Goal: Task Accomplishment & Management: Manage account settings

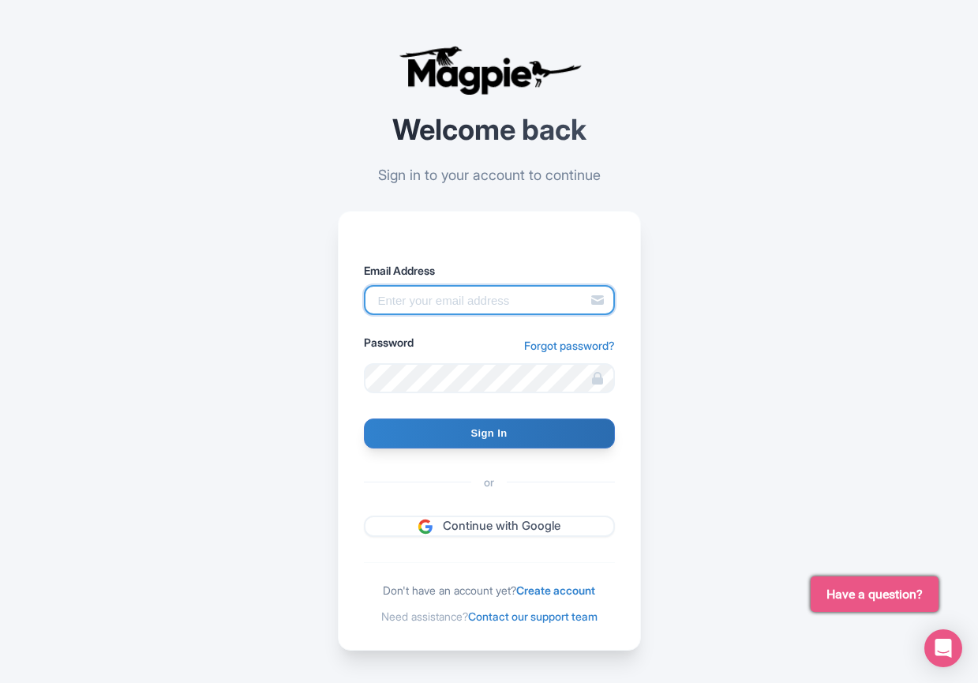
click at [460, 295] on input "Email Address" at bounding box center [489, 300] width 251 height 30
type input "benn.scully@sportswhereiam.com"
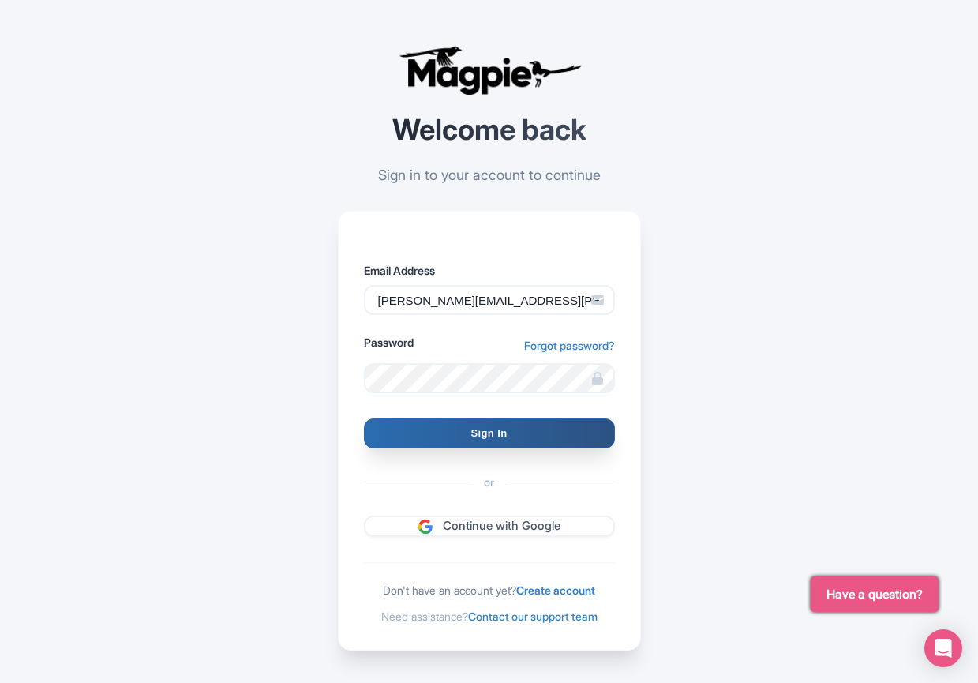
click at [506, 439] on input "Sign In" at bounding box center [489, 434] width 251 height 30
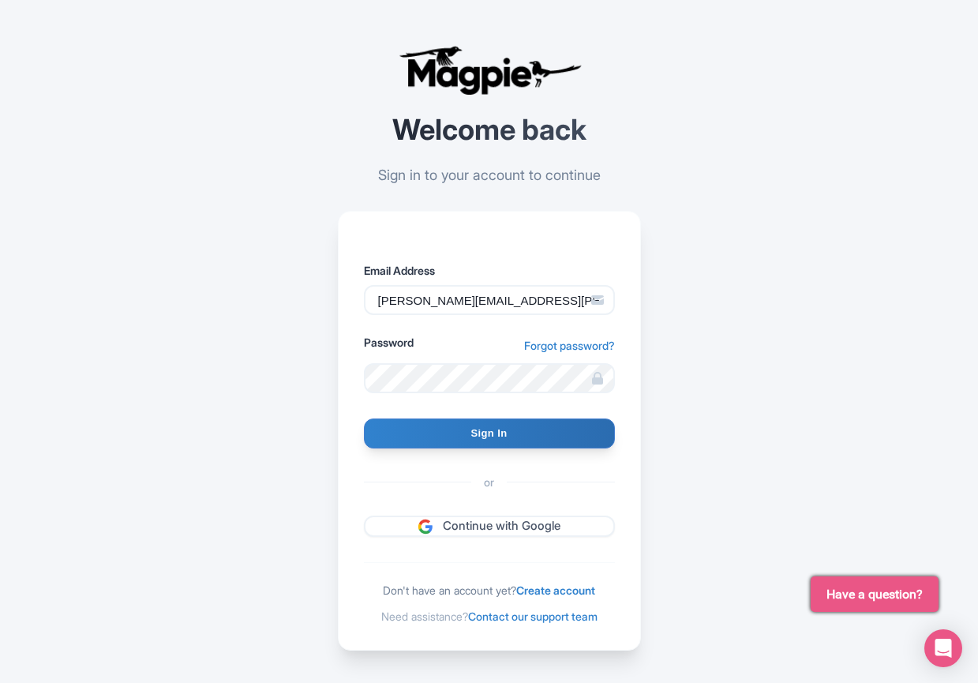
type input "Signing in..."
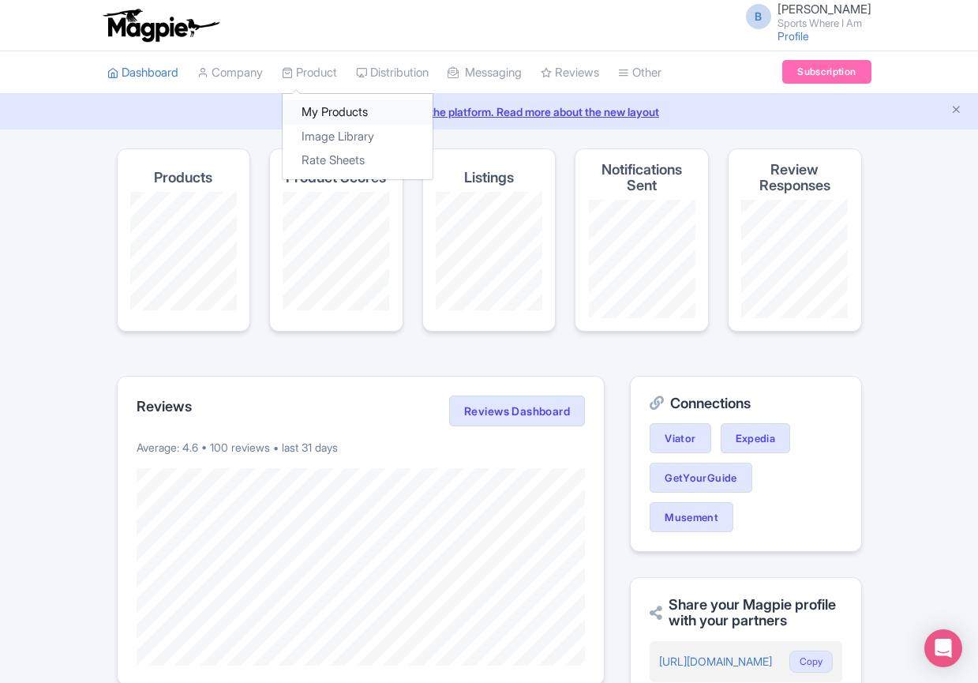
click at [333, 111] on link "My Products" at bounding box center [358, 112] width 150 height 24
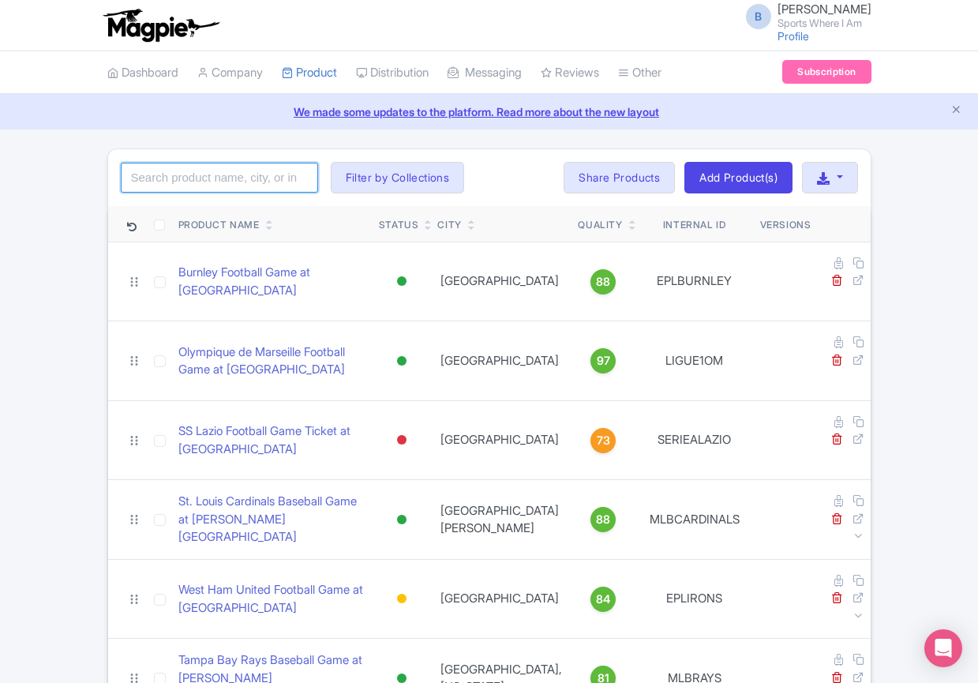
click at [251, 174] on input "search" at bounding box center [219, 178] width 197 height 30
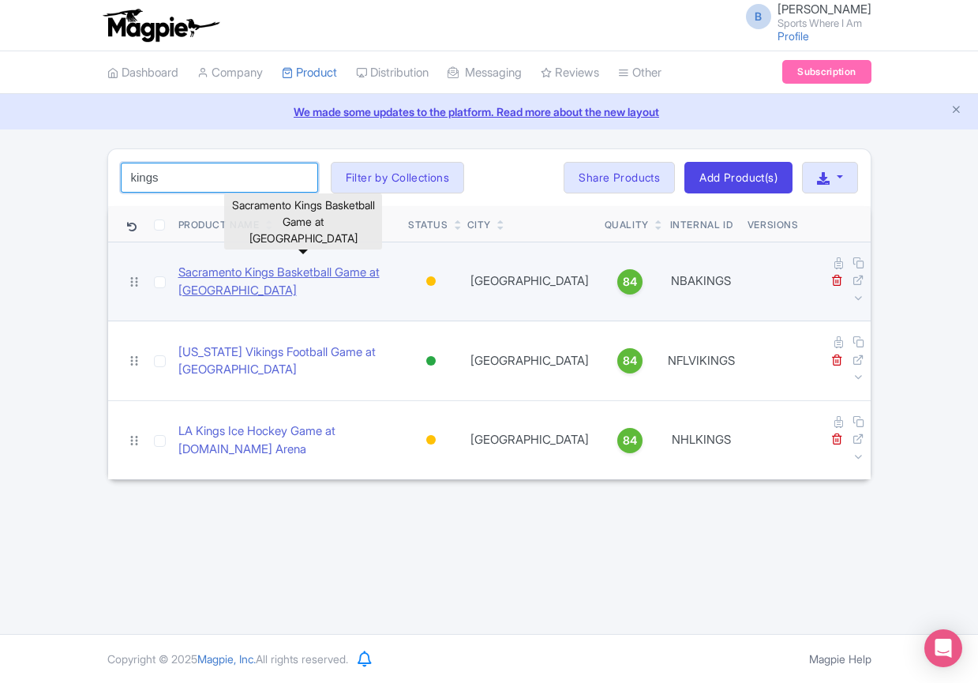
type input "kings"
click at [219, 269] on link "Sacramento Kings Basketball Game at Golden 1 Center" at bounding box center [287, 282] width 218 height 36
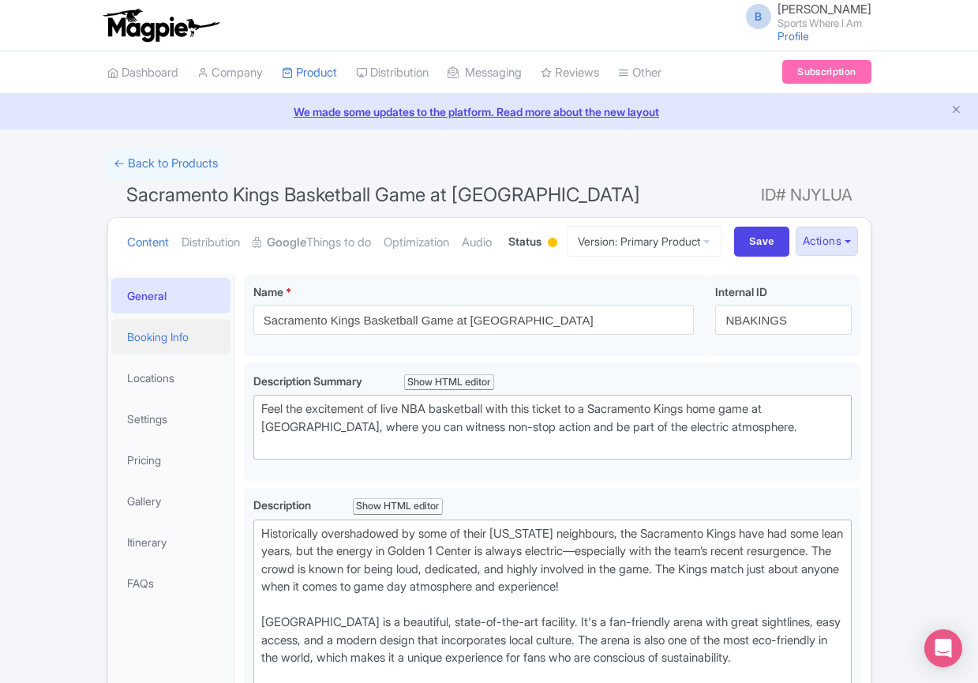
click at [160, 355] on link "Booking Info" at bounding box center [171, 337] width 120 height 36
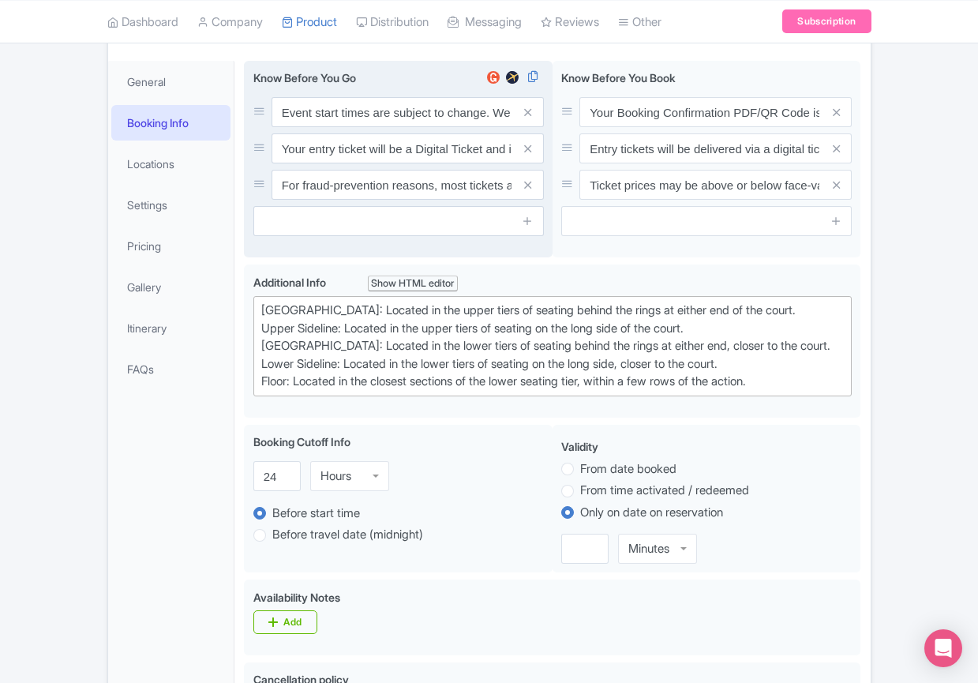
scroll to position [243, 0]
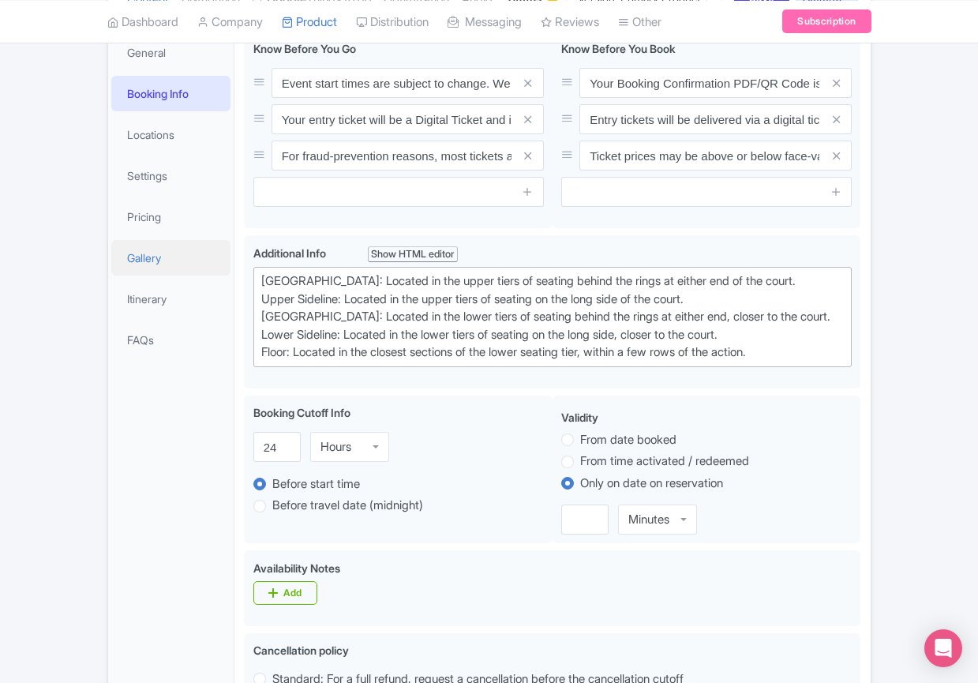
click at [160, 276] on link "Gallery" at bounding box center [171, 258] width 120 height 36
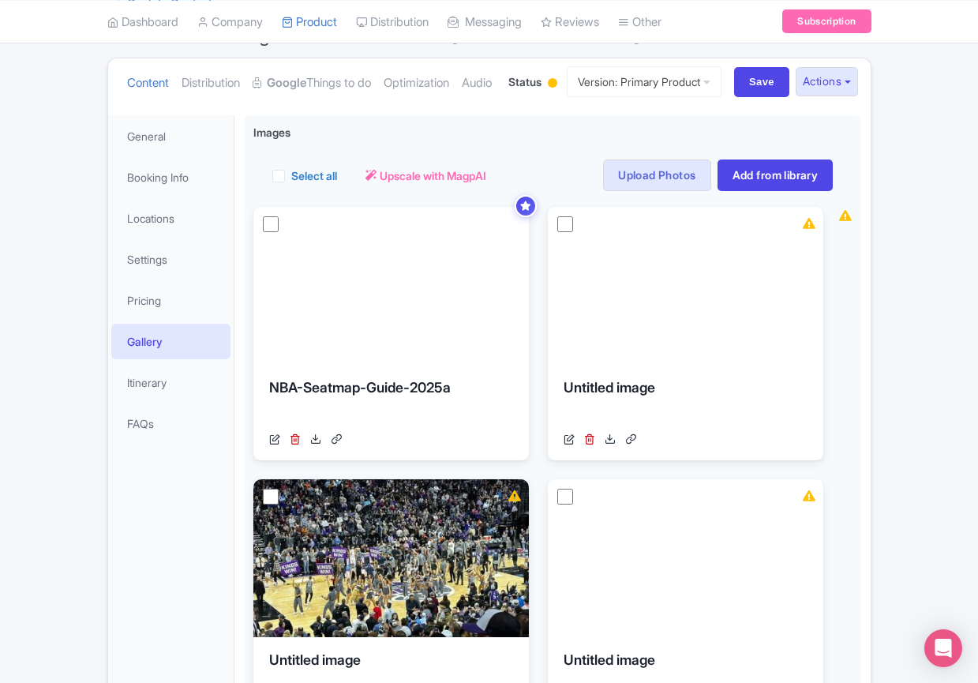
scroll to position [0, 0]
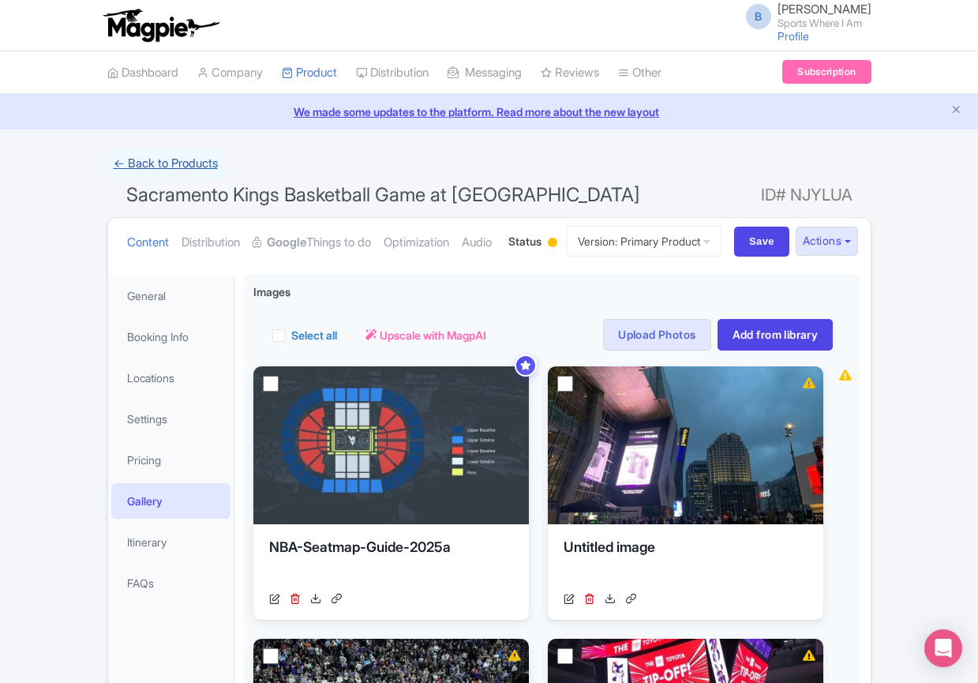
click at [165, 164] on link "← Back to Products" at bounding box center [165, 163] width 117 height 31
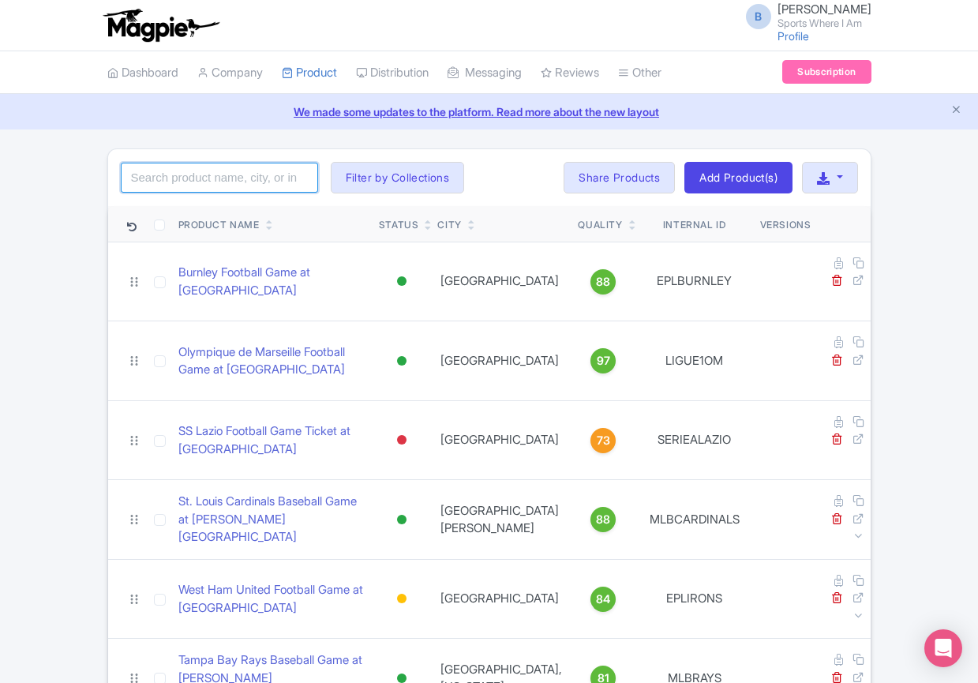
click at [242, 167] on input "search" at bounding box center [219, 178] width 197 height 30
type input "kings"
click button "Search" at bounding box center [0, 0] width 0 height 0
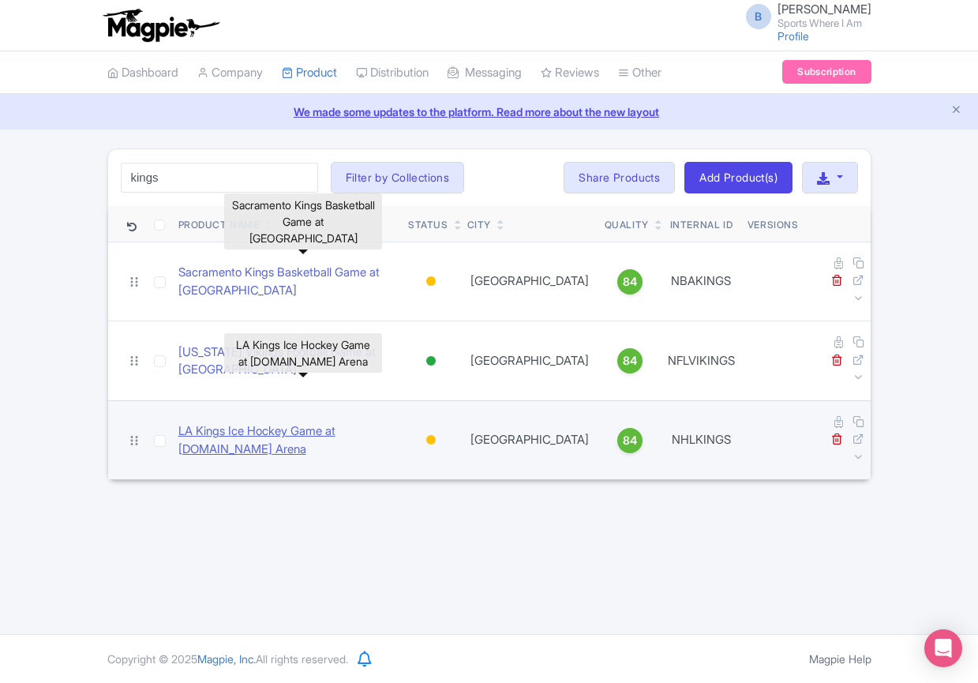
click at [253, 422] on link "LA Kings Ice Hockey Game at [DOMAIN_NAME] Arena" at bounding box center [287, 440] width 218 height 36
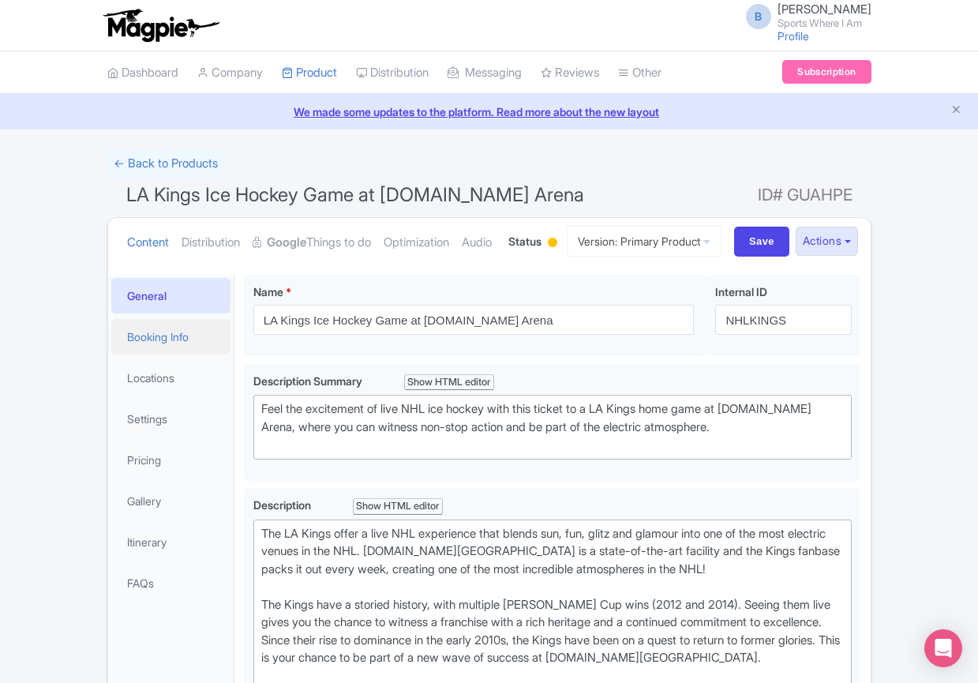
click at [134, 355] on link "Booking Info" at bounding box center [171, 337] width 120 height 36
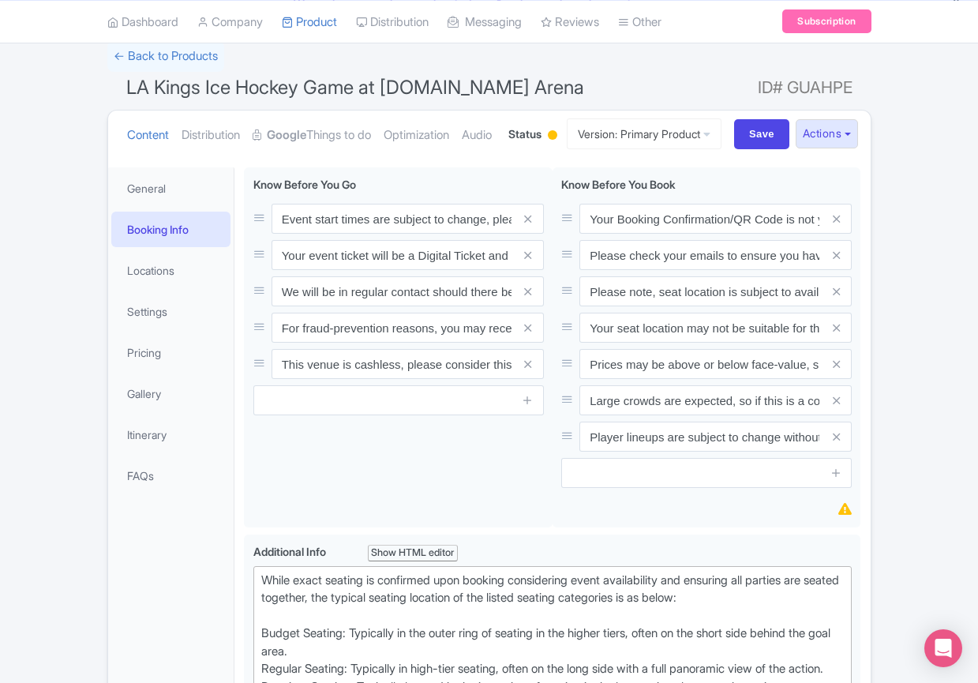
scroll to position [110, 0]
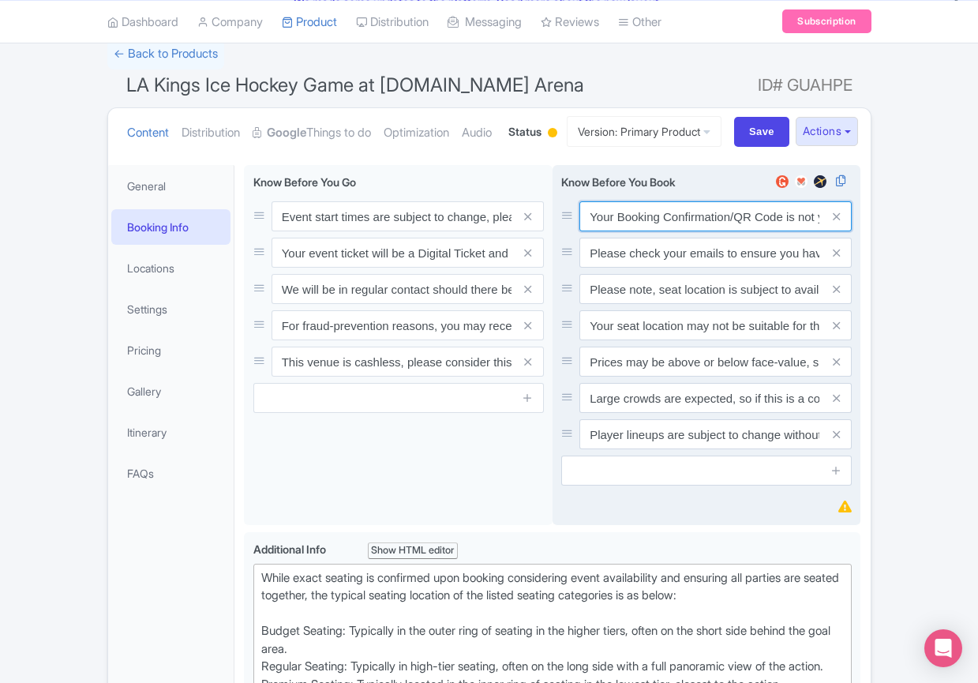
click at [685, 231] on input "Your Booking Confirmation/QR Code is not your entry ticket - your tickets and s…" at bounding box center [716, 216] width 272 height 30
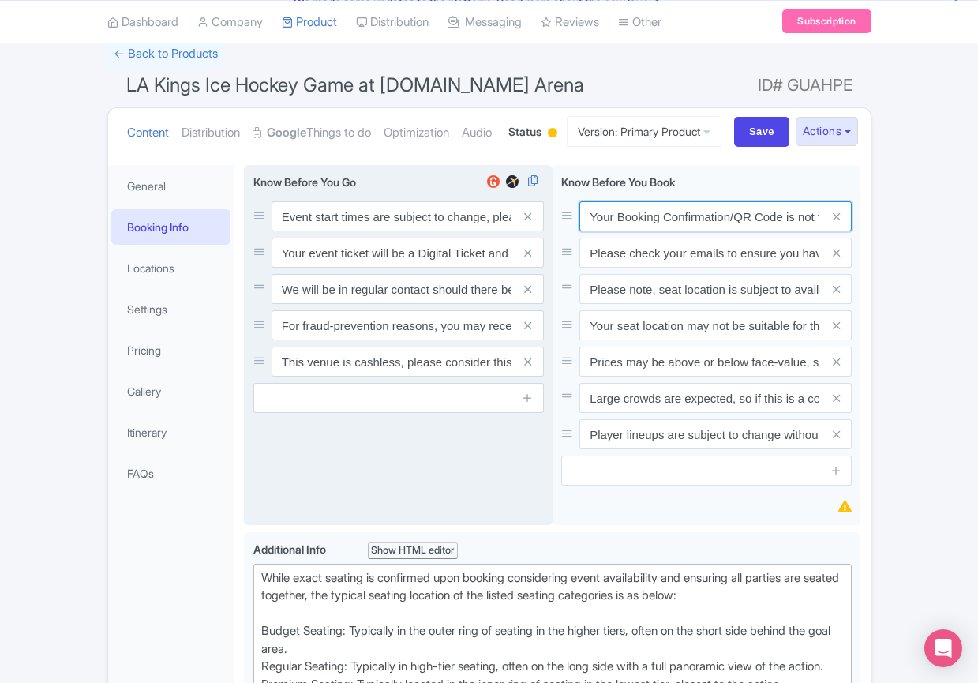
paste input "PDF/QR Code is not your entry ticket - your digital tickets and seating details…"
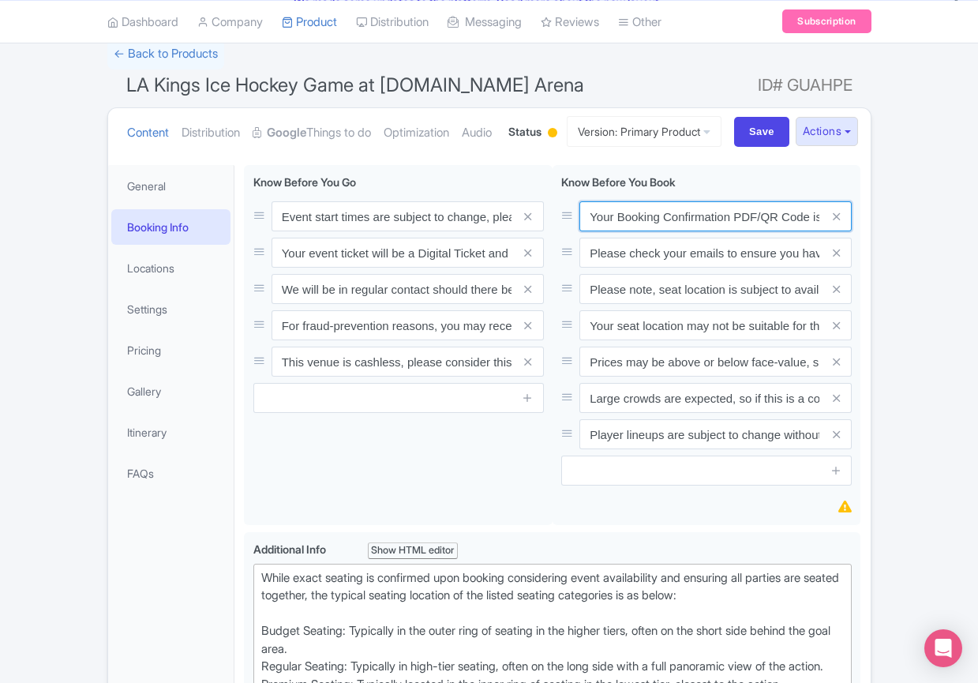
scroll to position [0, 461]
type input "Your Booking Confirmation PDF/QR Code is not your entry ticket - your digital t…"
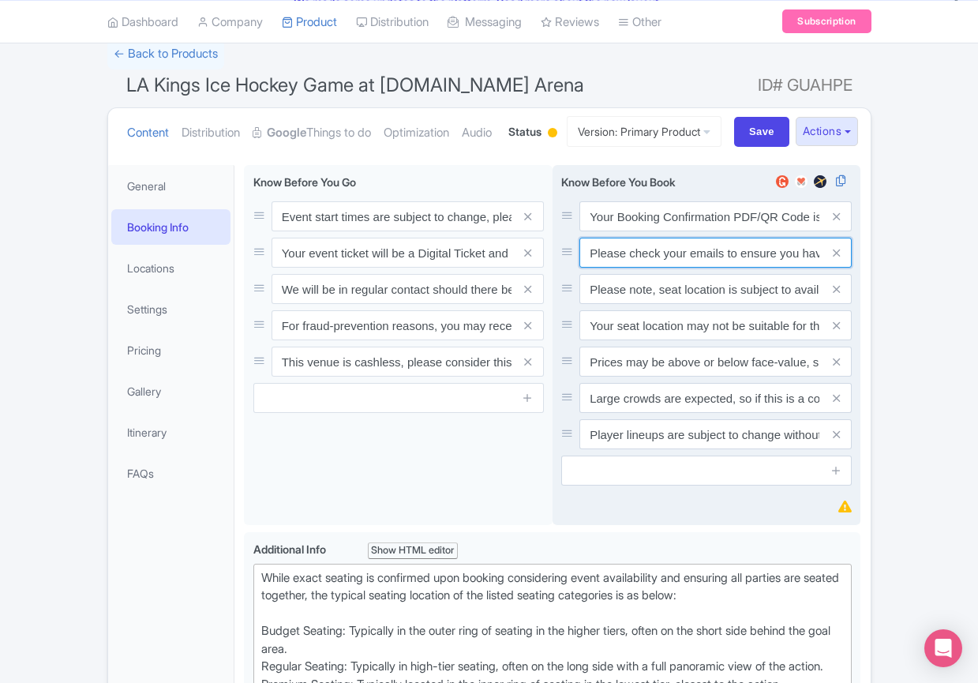
click at [659, 268] on input "Please check your emails to ensure you have accepted your mobile ticket prior t…" at bounding box center [716, 253] width 272 height 30
click at [660, 268] on input "Please check your emails to ensure you have accepted your mobile ticket prior t…" at bounding box center [716, 253] width 272 height 30
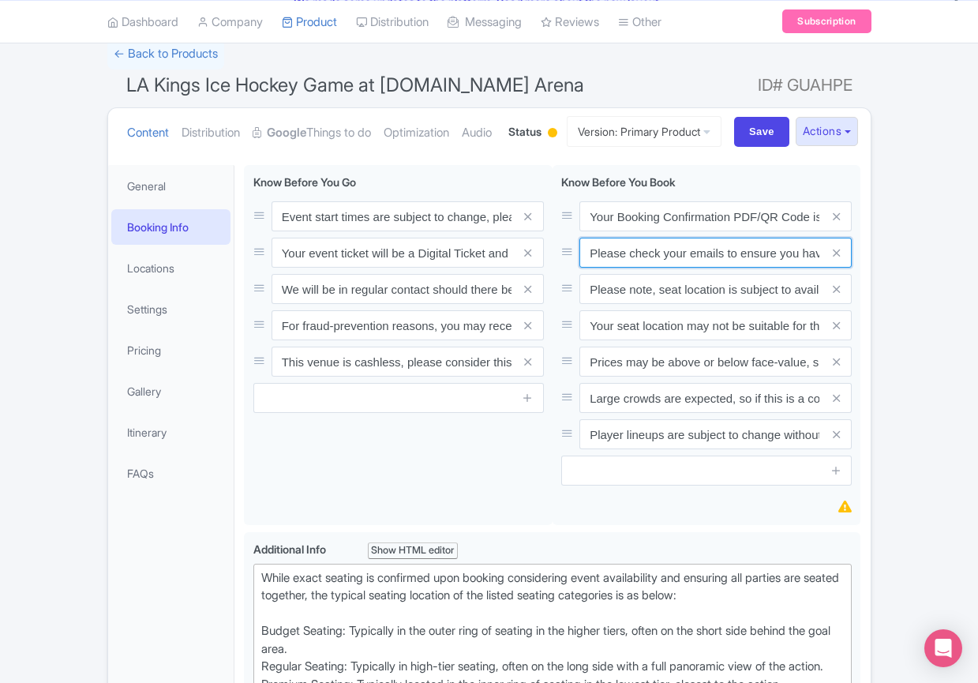
paste input "Entry tickets will be delivered via a digital ticketing provider selected by th…"
type input "Entry tickets will be delivered via a digital ticketing provider selected by th…"
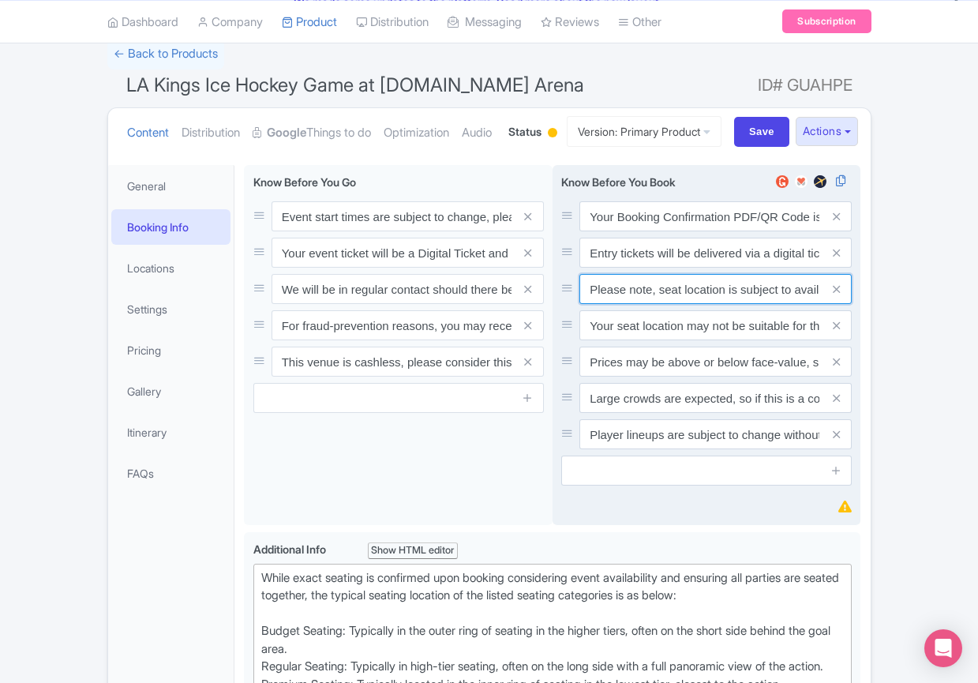
click at [711, 304] on input "Please note, seat location is subject to availability, based on the quantity of…" at bounding box center [716, 289] width 272 height 30
paste input "Ticket prices may be above or below face-value, subject to the popularity of th…"
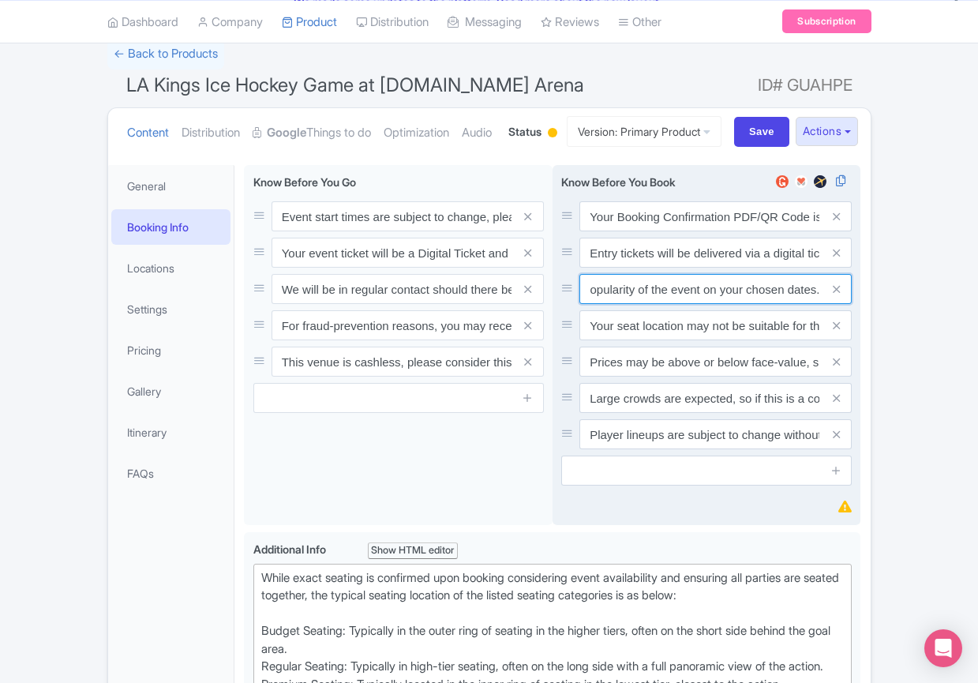
type input "Ticket prices may be above or below face-value, subject to the popularity of th…"
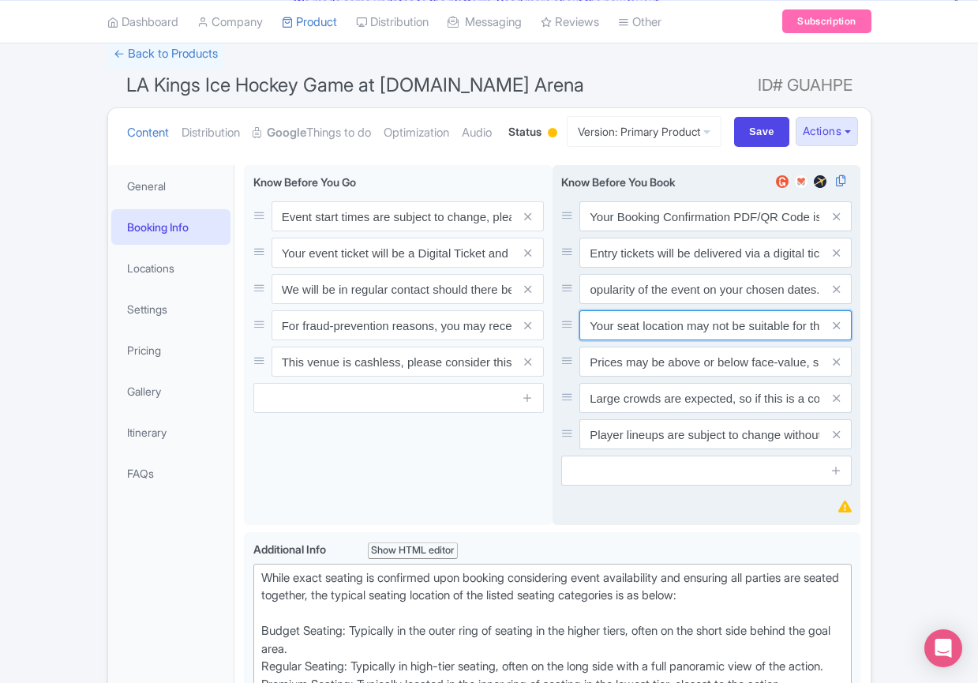
click at [678, 340] on input "Your seat location may not be suitable for those with specific accessibility ne…" at bounding box center [716, 325] width 272 height 30
click at [837, 332] on icon at bounding box center [836, 326] width 7 height 12
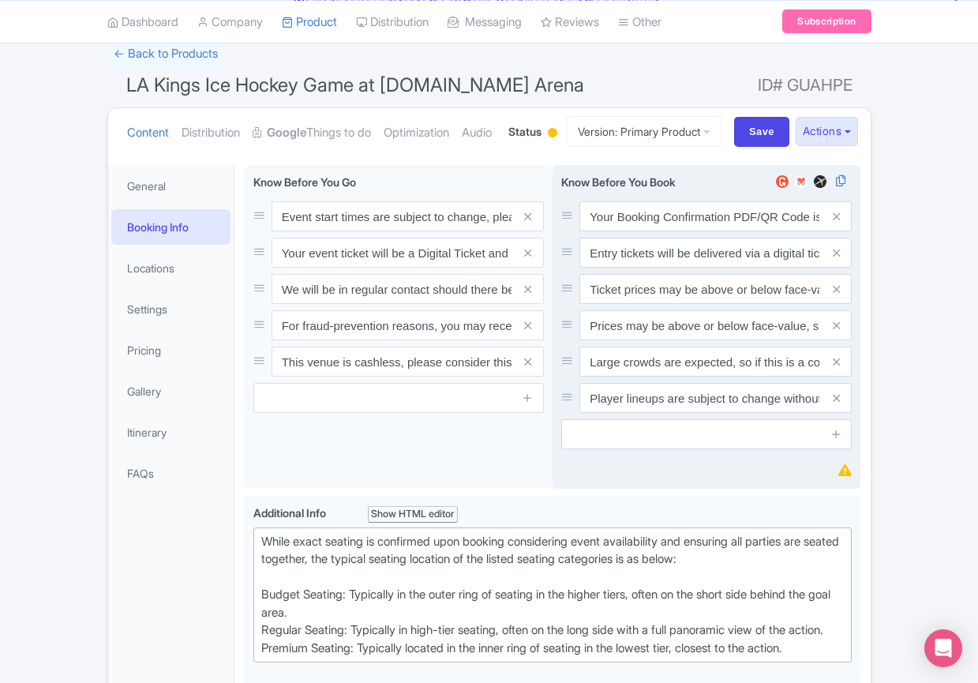
click at [837, 332] on icon at bounding box center [836, 326] width 7 height 12
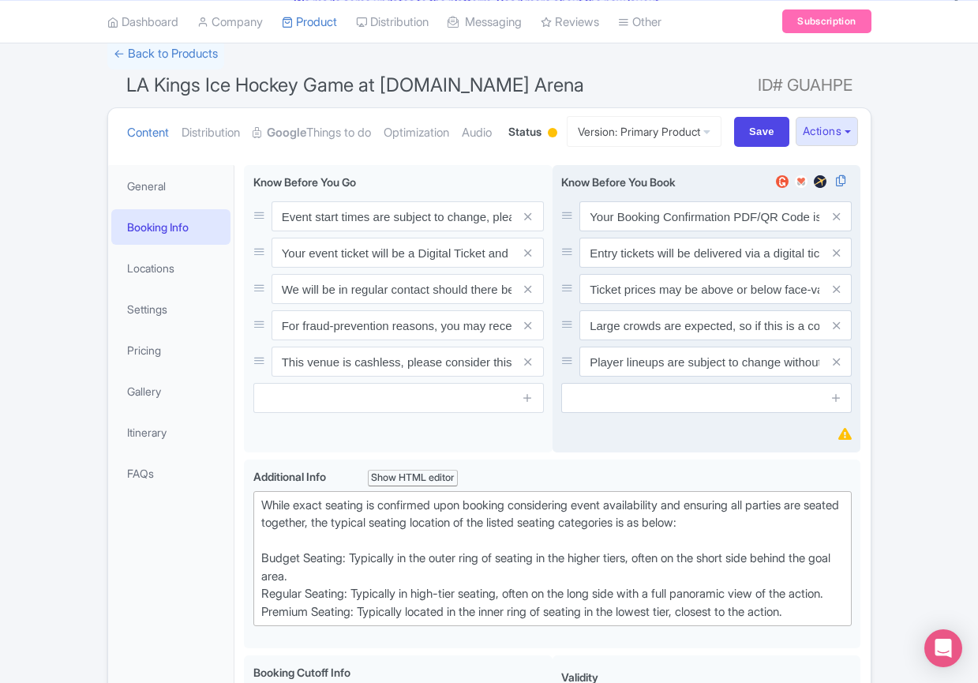
click at [837, 332] on icon at bounding box center [836, 326] width 7 height 12
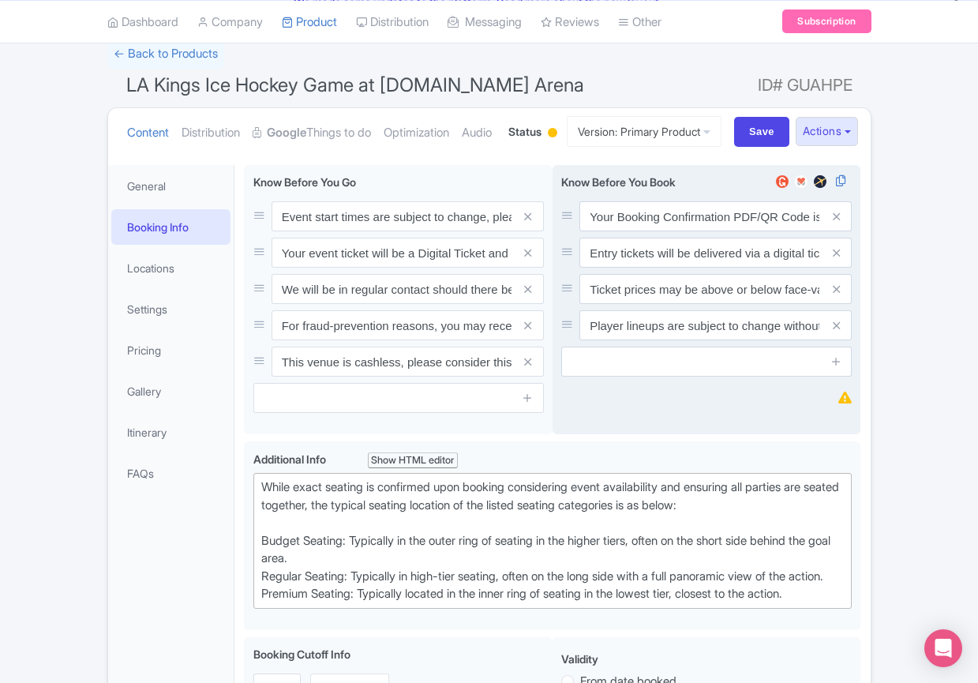
click at [837, 332] on icon at bounding box center [836, 326] width 7 height 12
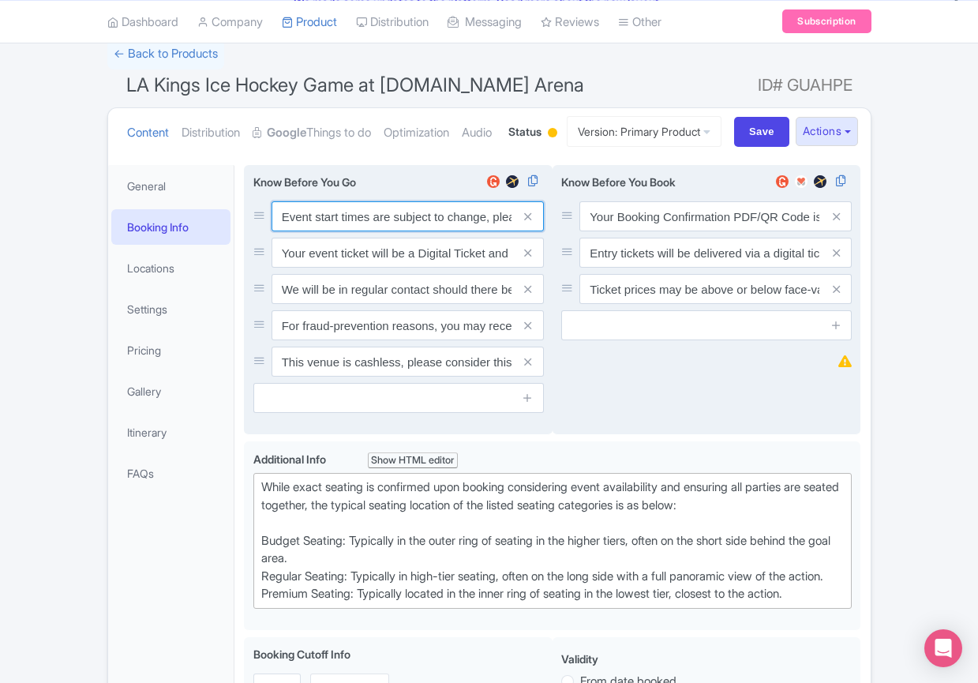
click at [360, 231] on input "Event start times are subject to change, please check these closer to the event…" at bounding box center [408, 216] width 272 height 30
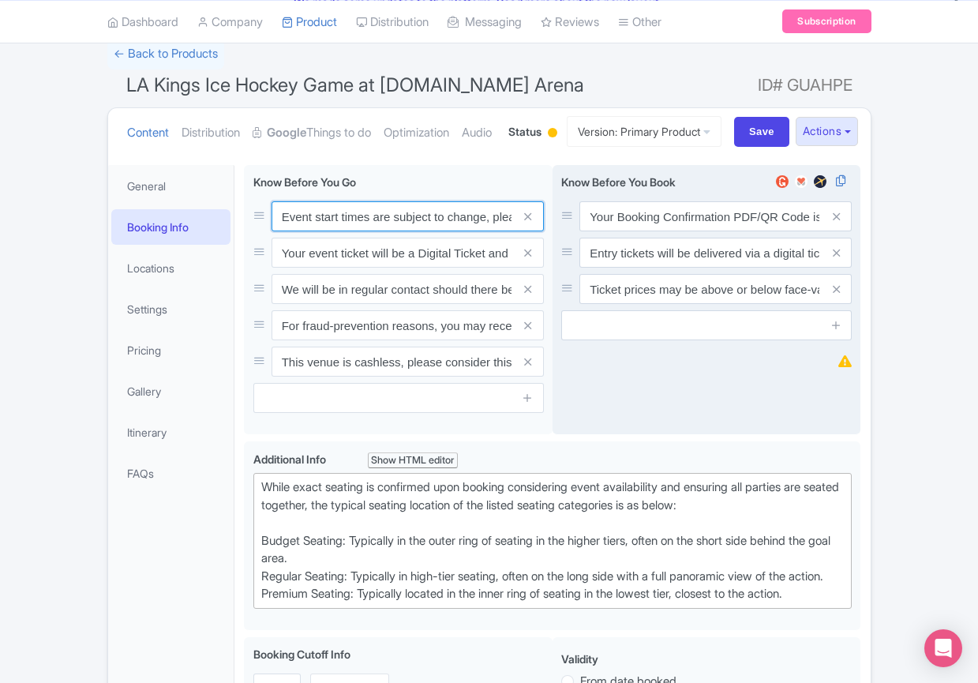
paste input ". We will be in regular contact should there be any updates or changes ahead of…"
type input "Event start times are subject to change. We will be in regular contact should t…"
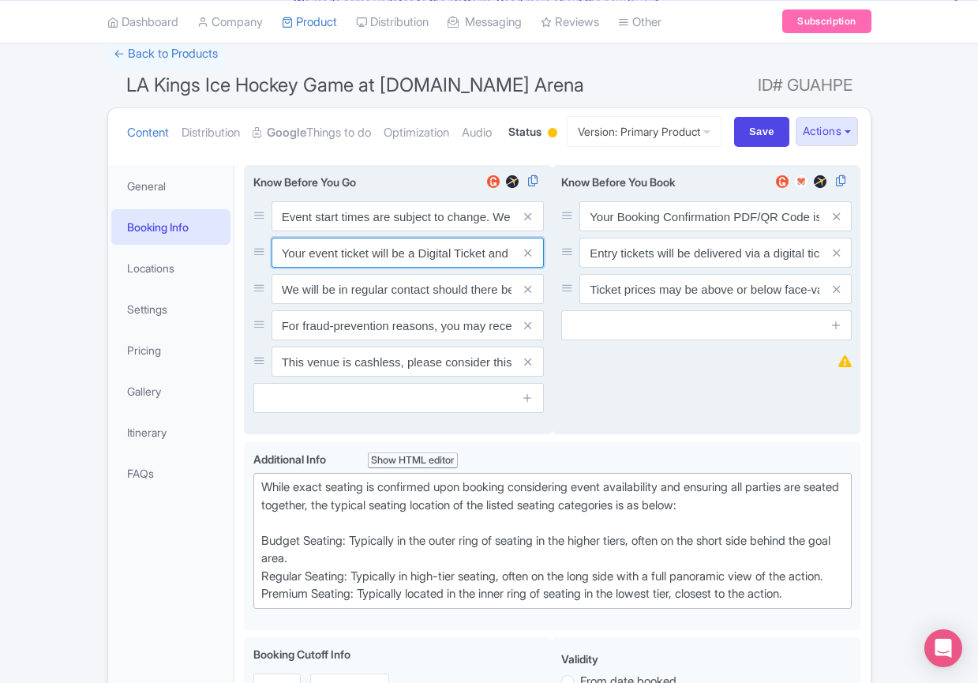
click at [403, 268] on input "Your event ticket will be a Digital Ticket and is separate from your booking co…" at bounding box center [408, 253] width 272 height 30
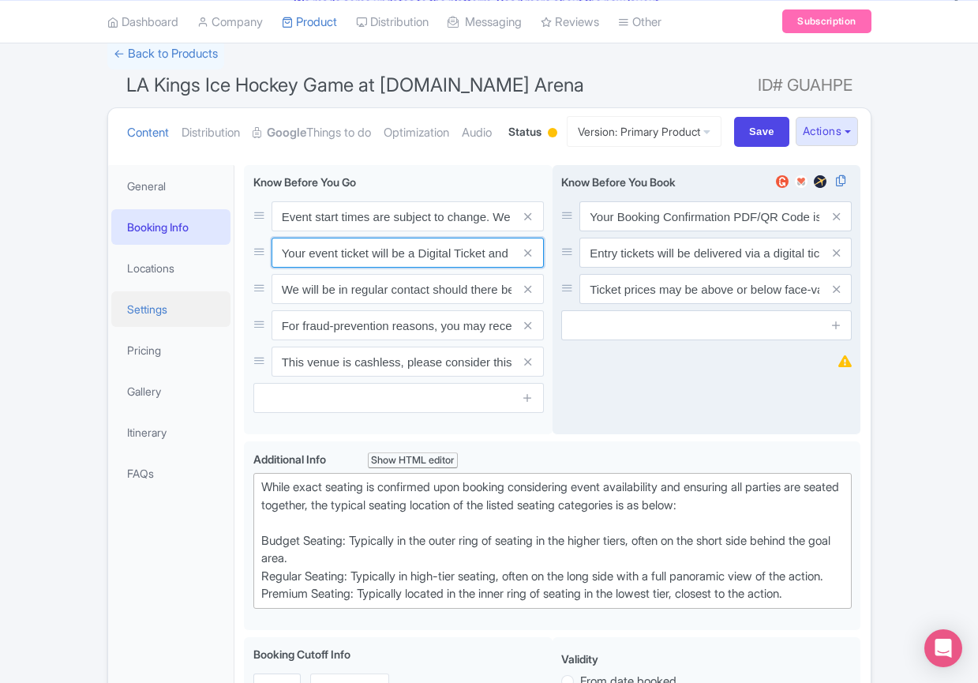
paste input "ntry"
type input "Your entry ticket will be a Digital Ticket and is separate from your booking co…"
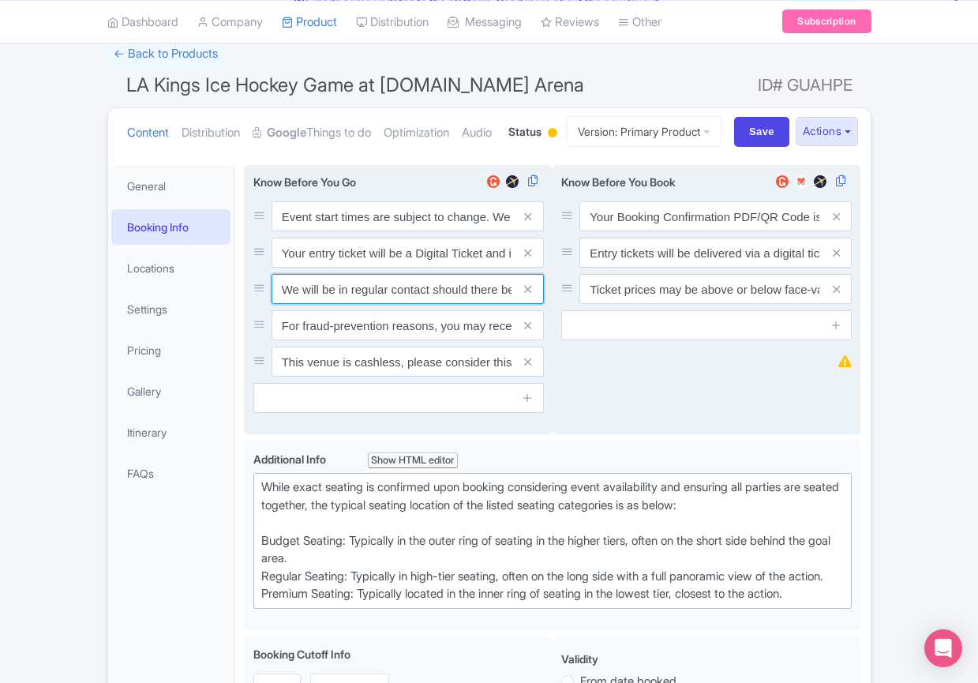
click at [389, 304] on input "We will be in regular contact should there be any updates or changes ahead of y…" at bounding box center [408, 289] width 272 height 30
paste input "For fraud-prevention reasons, most tickets are delivered between 1-3 days prior…"
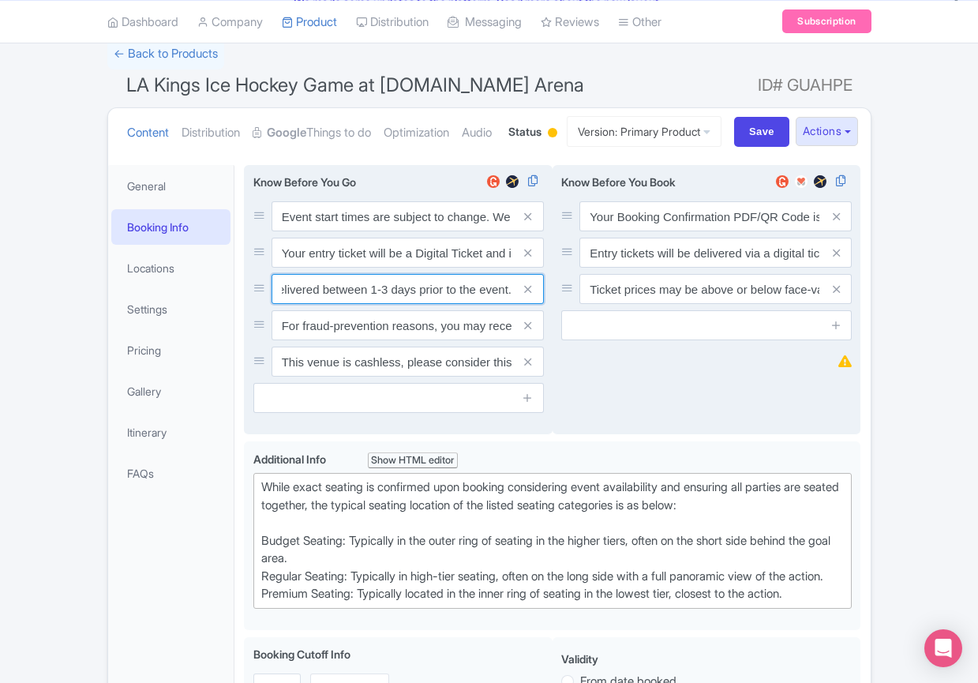
type input "For fraud-prevention reasons, most tickets are delivered between 1-3 days prior…"
click at [522, 340] on span at bounding box center [529, 325] width 32 height 30
click at [524, 332] on icon at bounding box center [527, 326] width 7 height 12
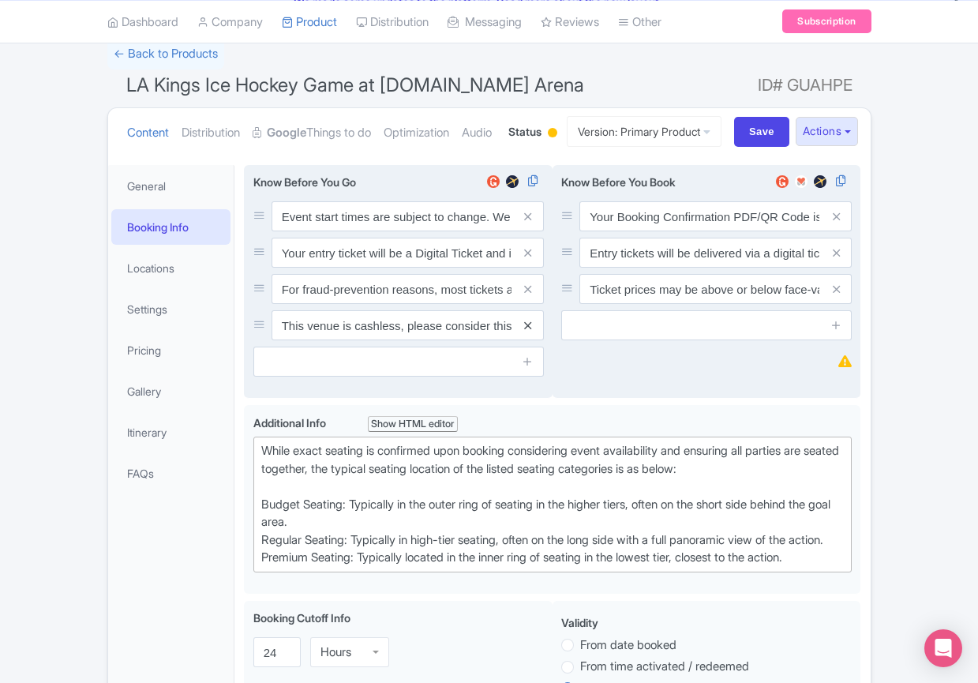
click at [524, 332] on icon at bounding box center [527, 326] width 7 height 12
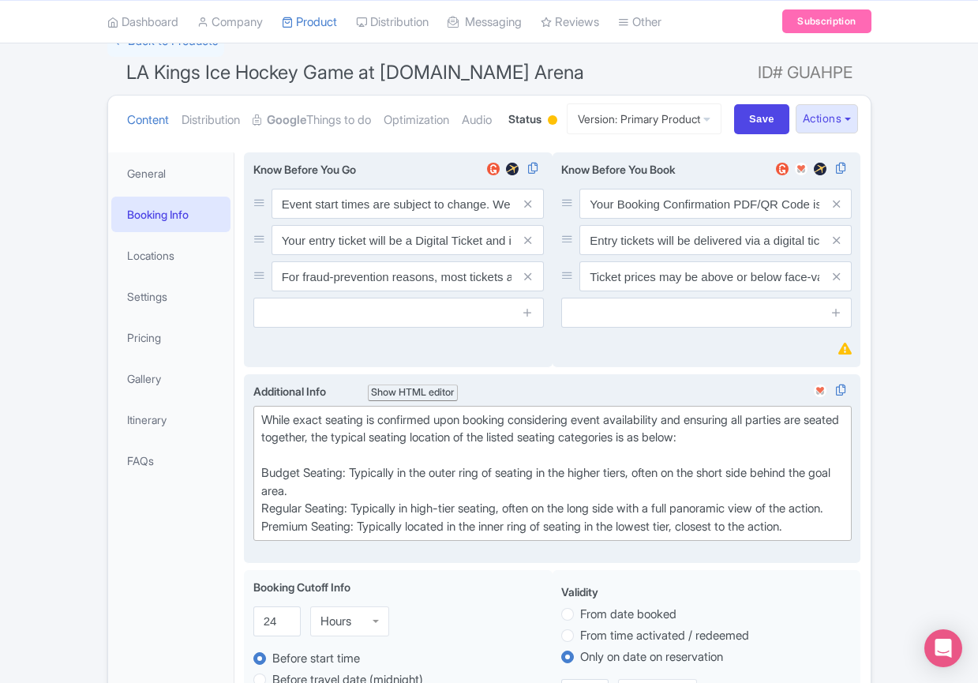
scroll to position [137, 0]
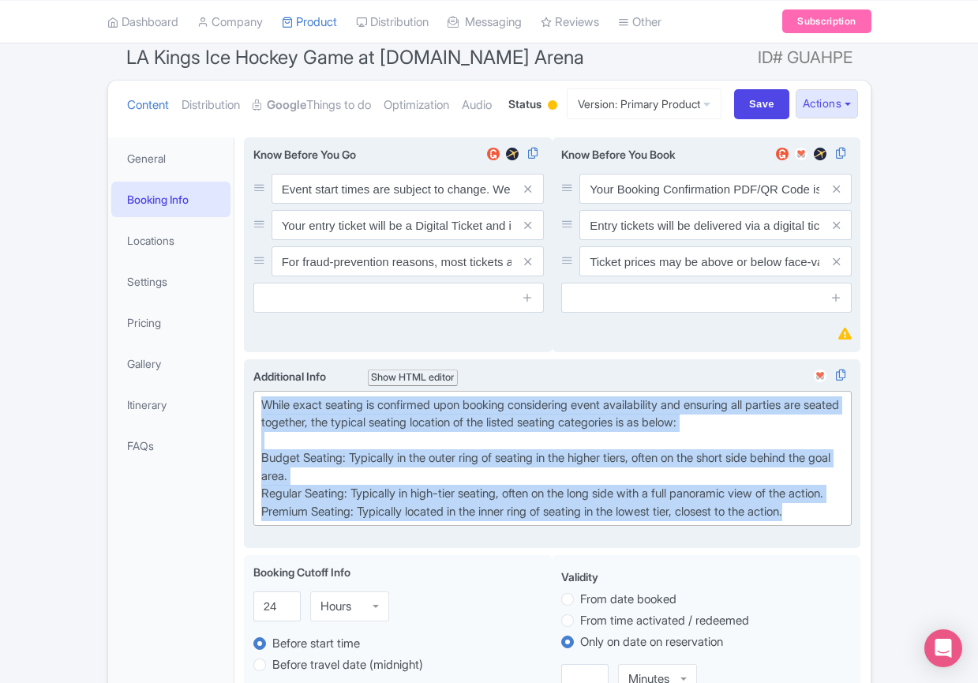
drag, startPoint x: 828, startPoint y: 594, endPoint x: 247, endPoint y: 449, distance: 598.2
click at [247, 449] on div "<div>While exact seating is confirmed upon booking considering event availabili…" at bounding box center [552, 454] width 617 height 190
paste trix-editor "Upper Goal: Located in the upper tiers of seating behind the goals at either en…"
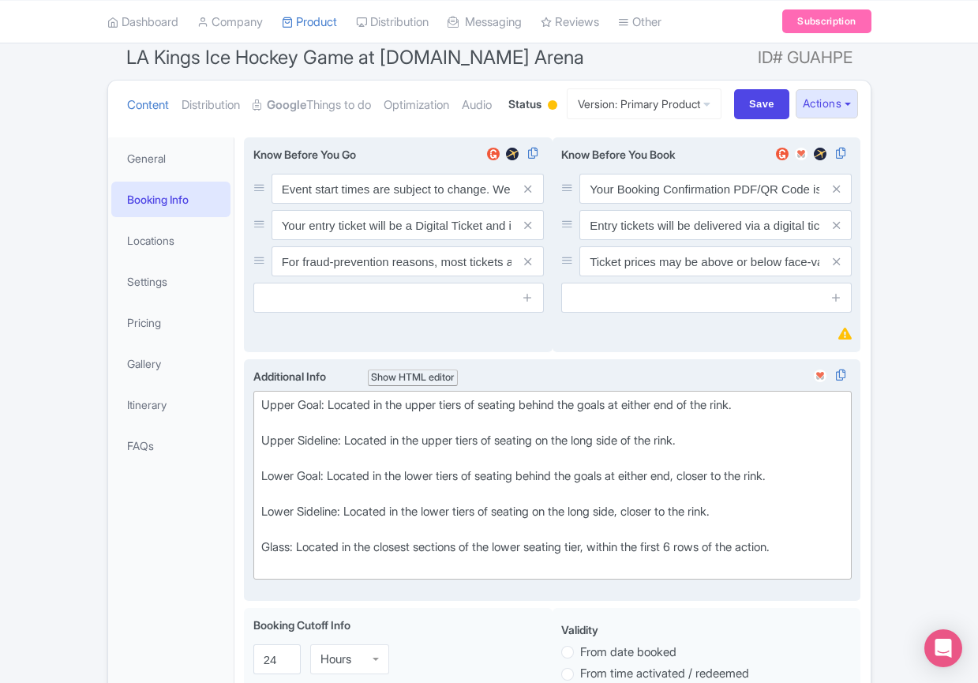
type trix-editor "<div>Upper Goal: Located in the upper tiers of seating behind the goals at eith…"
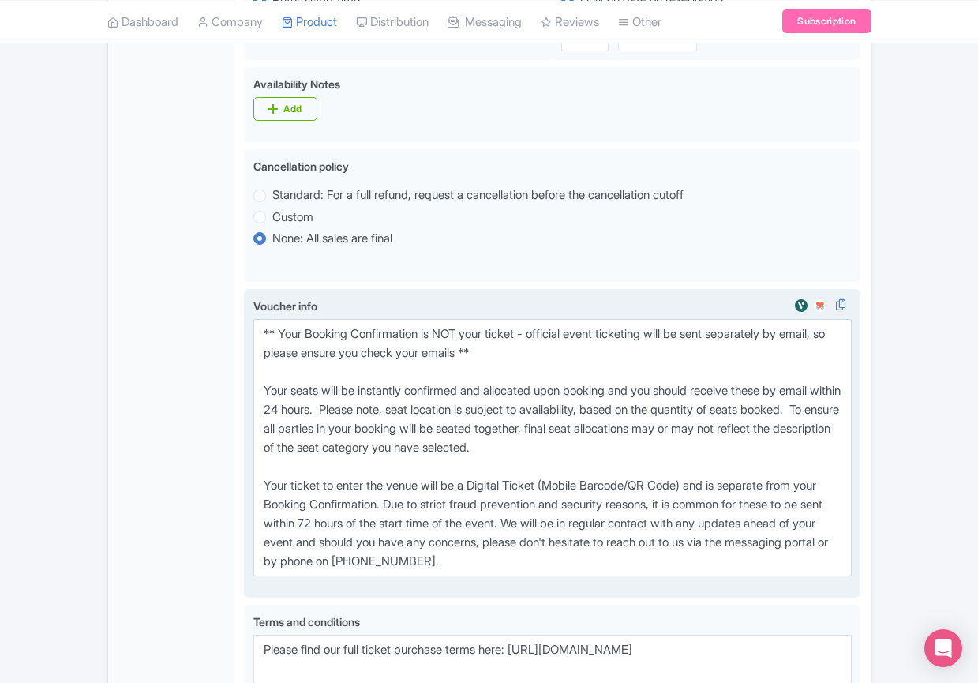
scroll to position [832, 0]
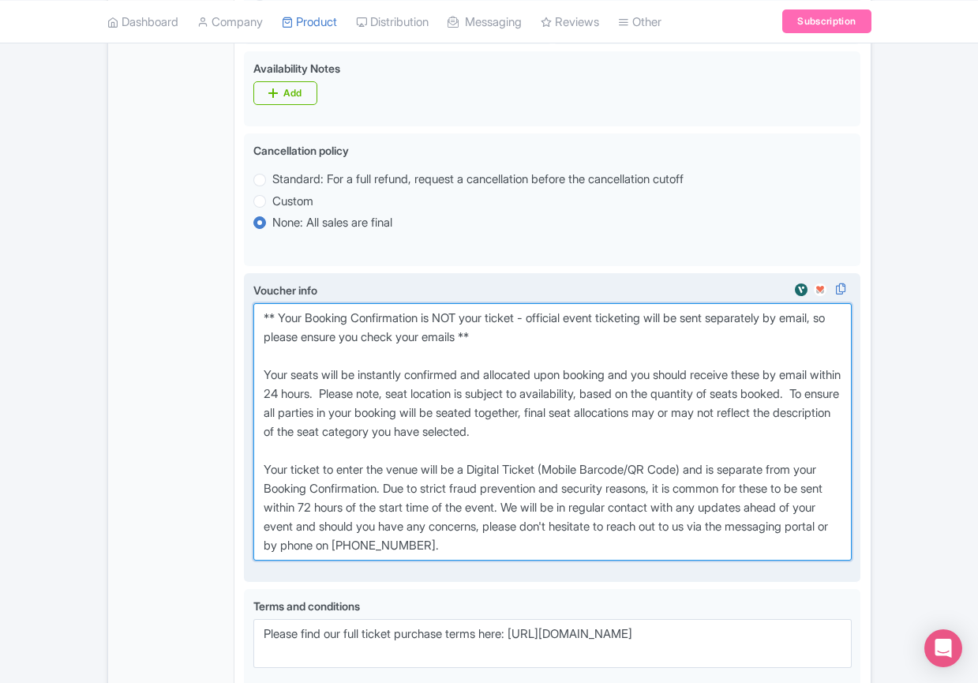
click at [586, 561] on textarea "** Your Booking Confirmation is NOT your ticket - official event ticketing will…" at bounding box center [552, 431] width 599 height 257
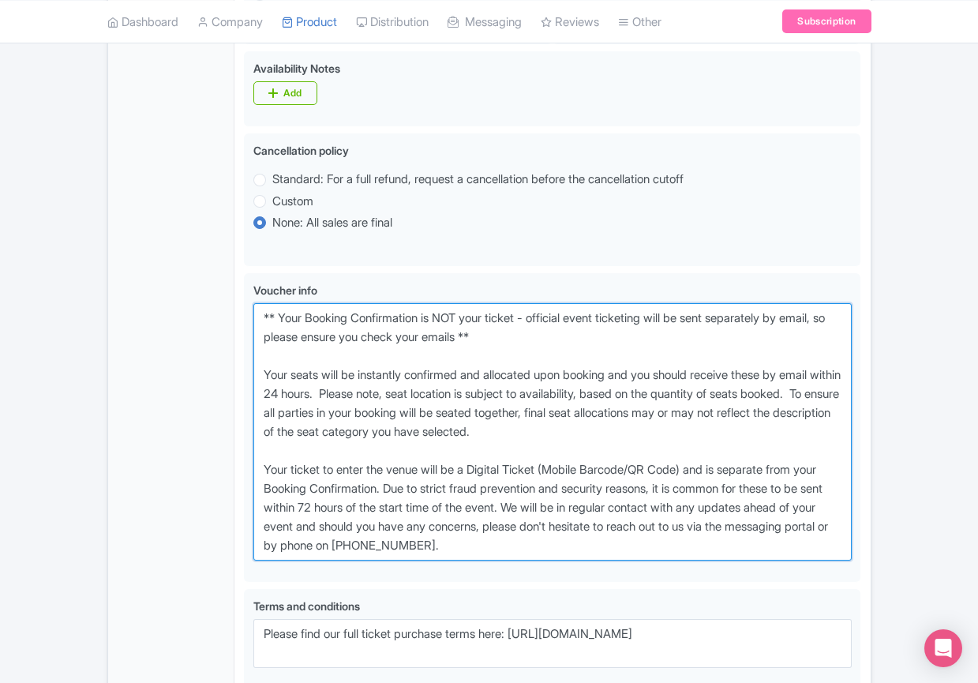
drag, startPoint x: 549, startPoint y: 592, endPoint x: 162, endPoint y: 379, distance: 441.8
click at [162, 379] on div "General Booking Info Locations Settings Pricing Gallery Itinerary FAQs LA Kings…" at bounding box center [489, 148] width 763 height 1429
paste textarea "entry ticket - official event ticketing will be sent separately by email, so pl…"
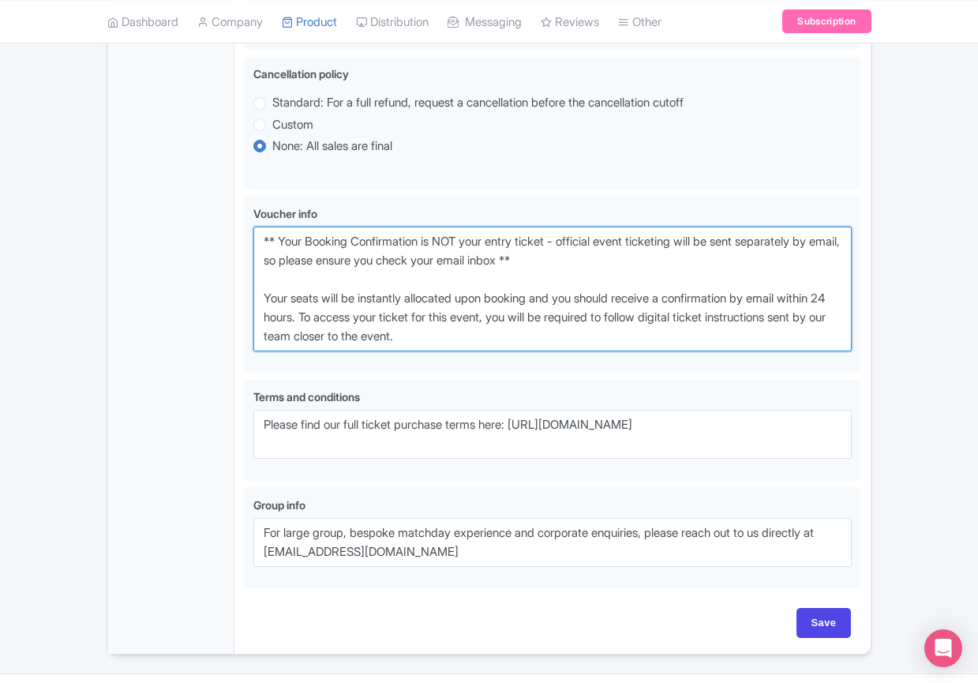
scroll to position [1007, 0]
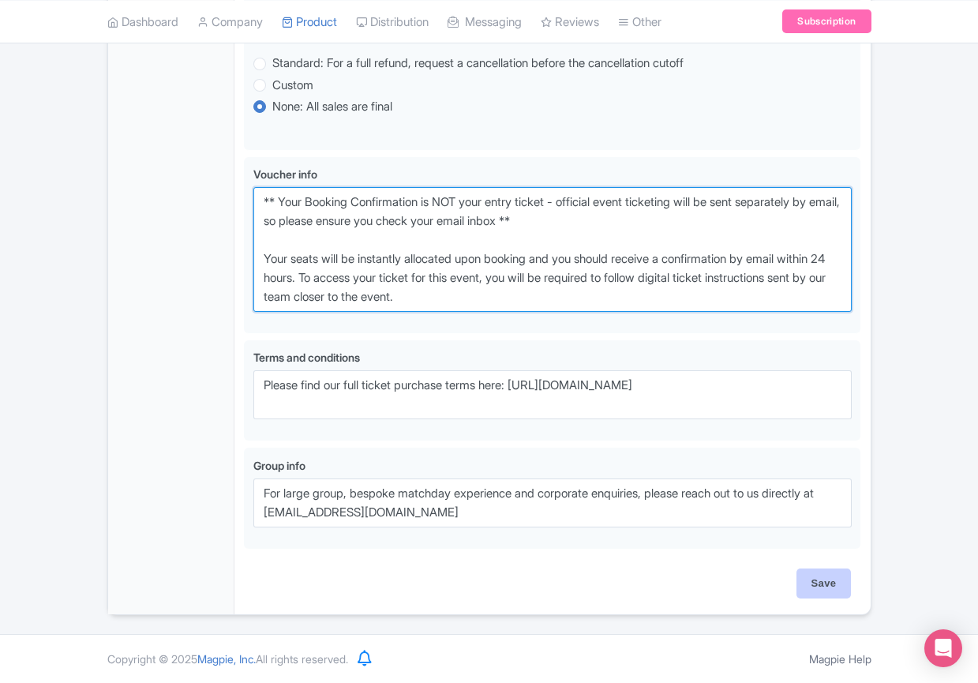
type textarea "** Your Booking Confirmation is NOT your entry ticket - official event ticketin…"
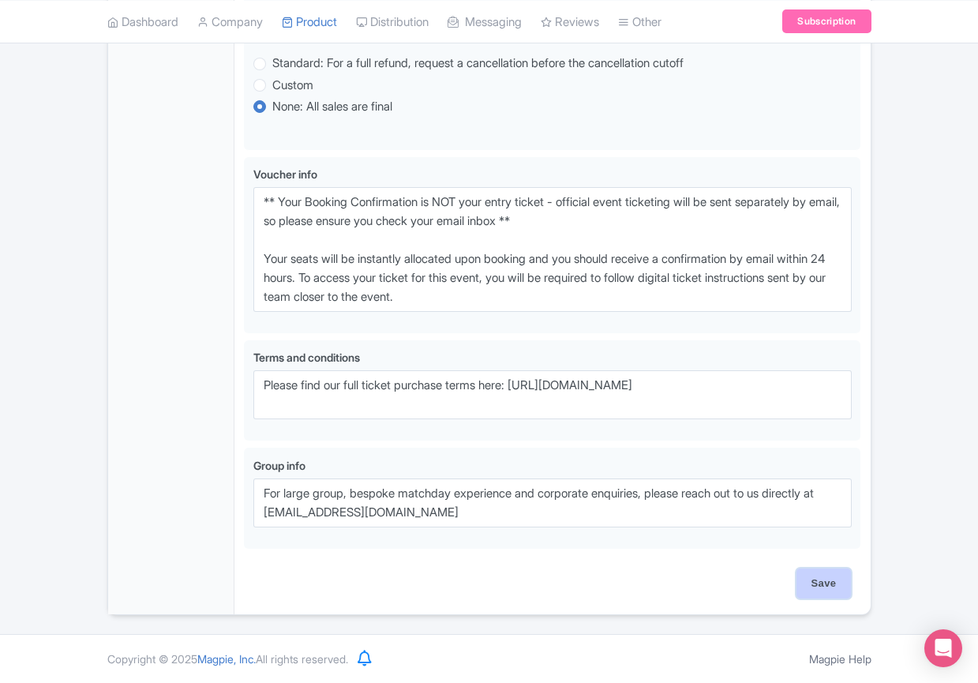
click at [816, 580] on input "Save" at bounding box center [824, 584] width 55 height 30
type input "Saving..."
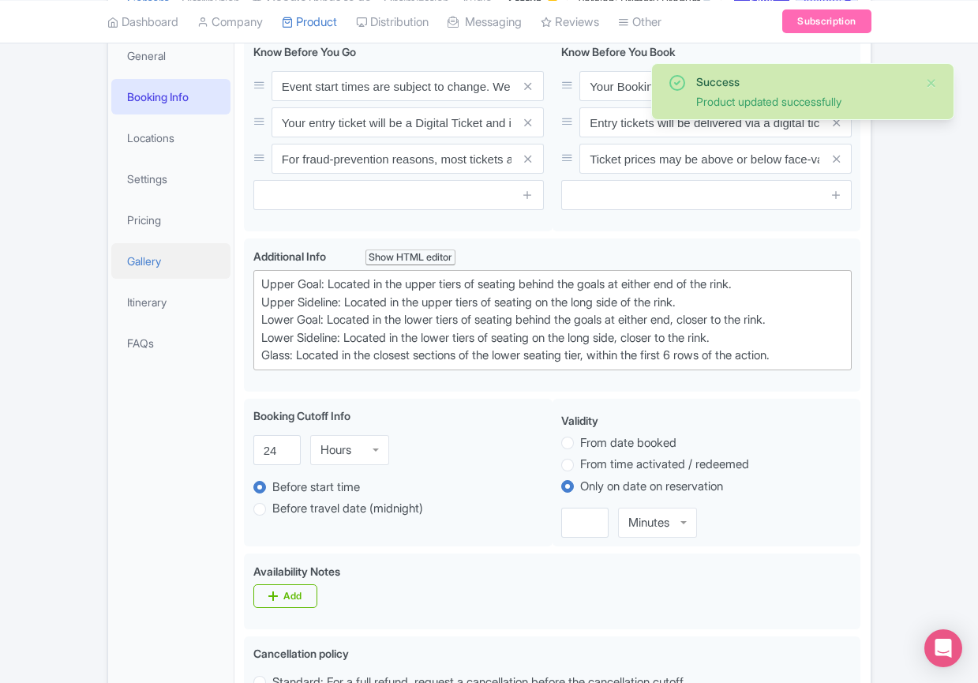
scroll to position [231, 0]
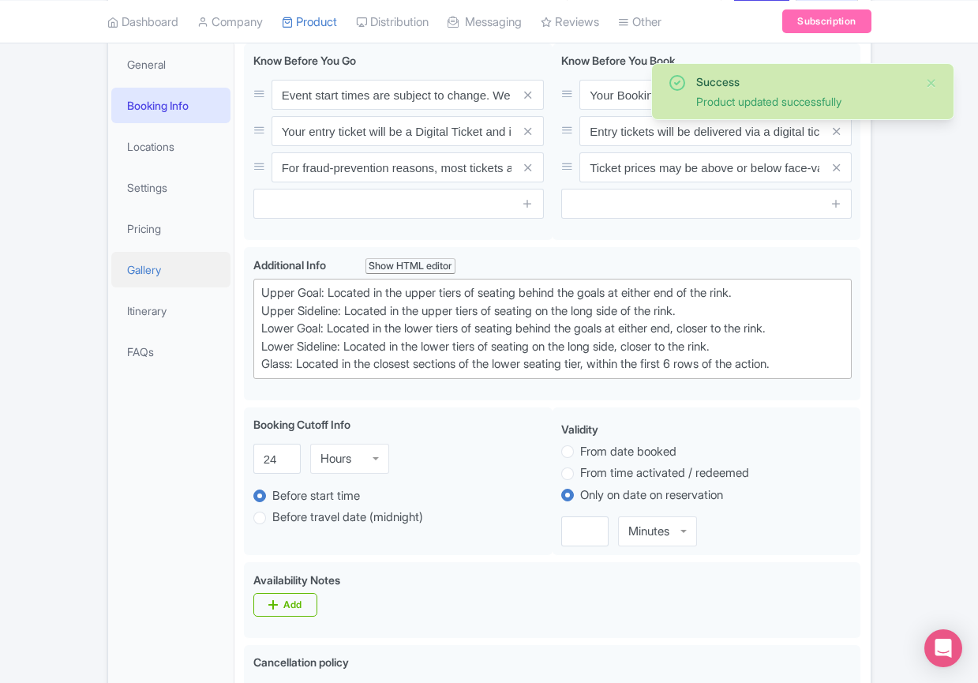
click at [179, 287] on link "Gallery" at bounding box center [171, 270] width 120 height 36
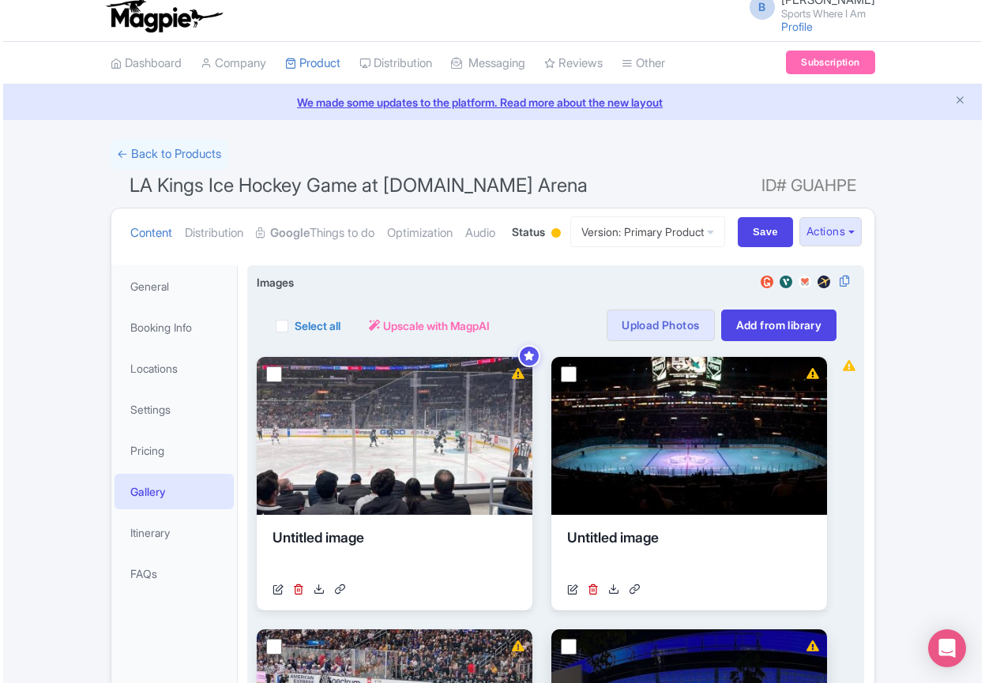
scroll to position [0, 0]
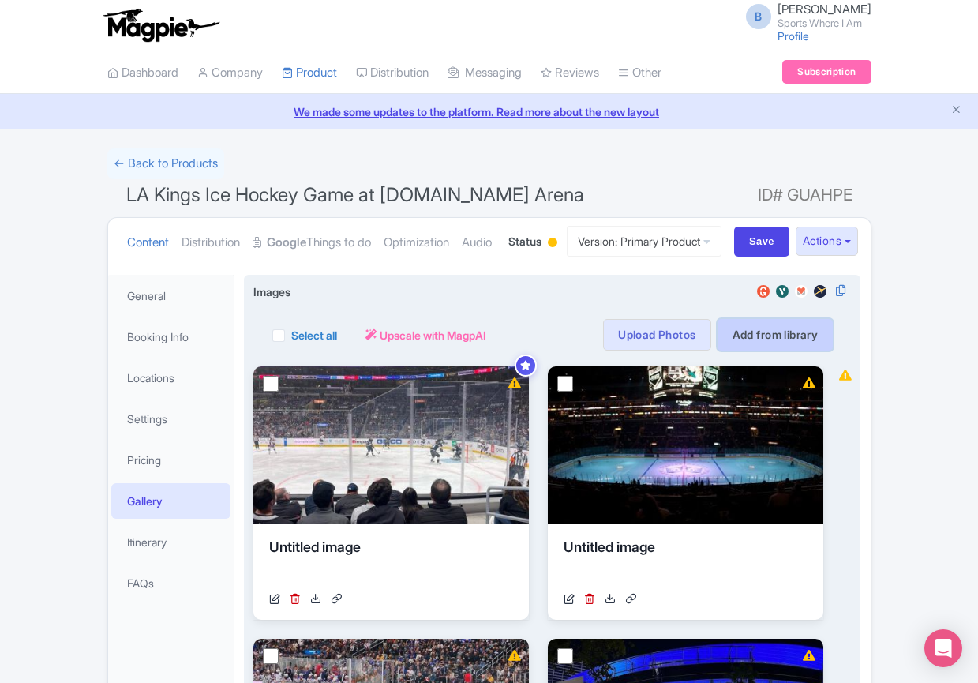
click at [755, 351] on link "Add from library" at bounding box center [776, 335] width 116 height 32
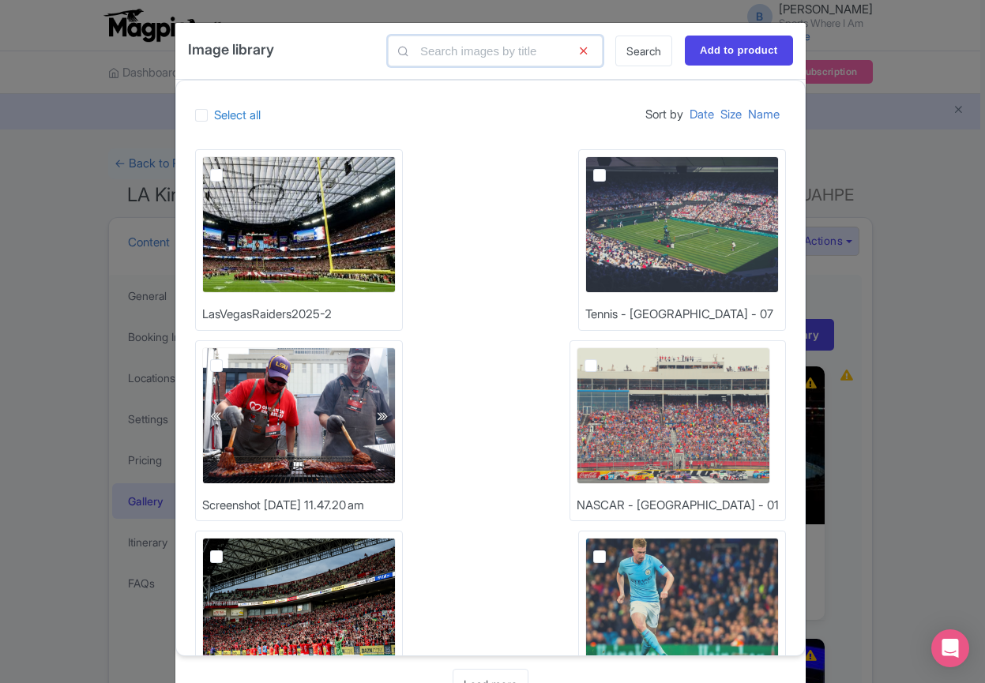
click at [496, 52] on input "text" at bounding box center [495, 51] width 215 height 31
type input "nhl-seatmap"
click at [642, 55] on link "Search" at bounding box center [643, 51] width 57 height 31
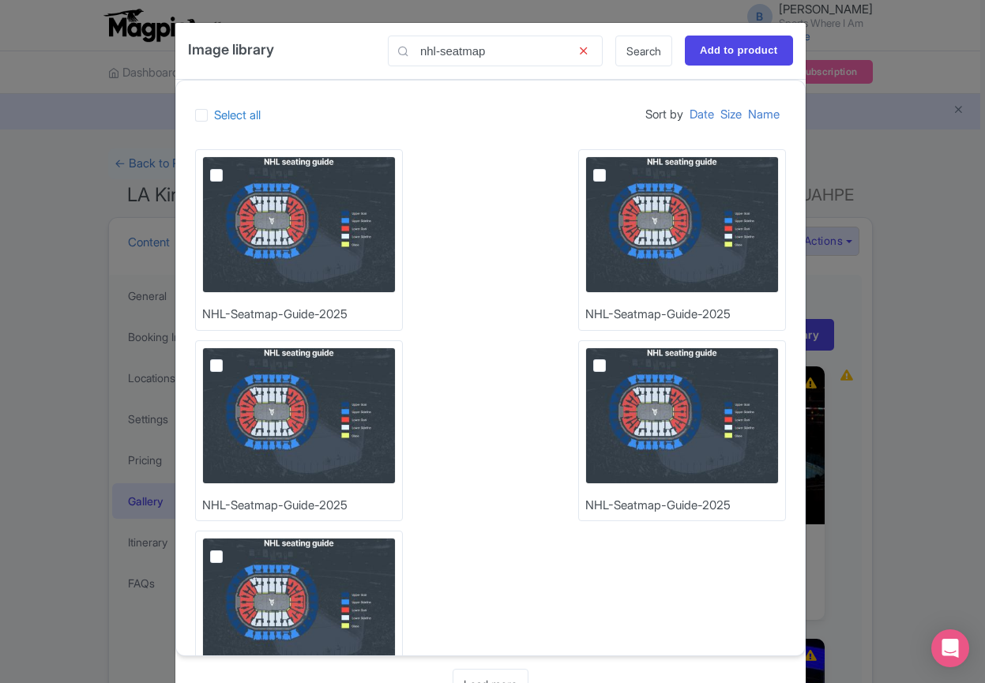
click at [270, 231] on img at bounding box center [298, 224] width 193 height 137
click at [239, 167] on input "checkbox" at bounding box center [234, 161] width 10 height 10
checkbox input "true"
click at [738, 47] on input "Add to product" at bounding box center [739, 51] width 108 height 30
type input "Adding..."
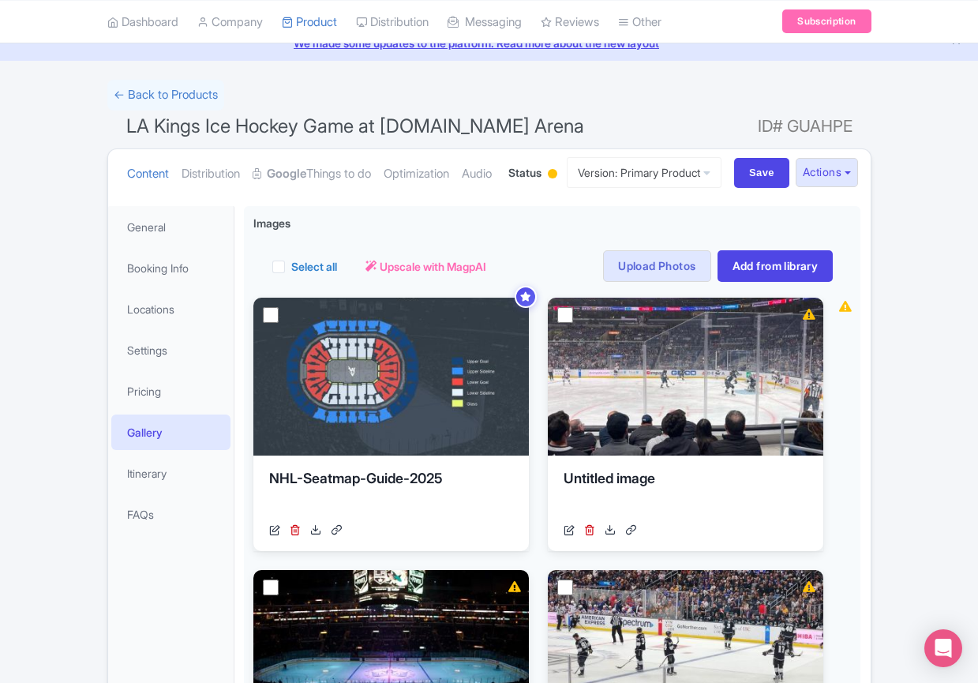
scroll to position [71, 0]
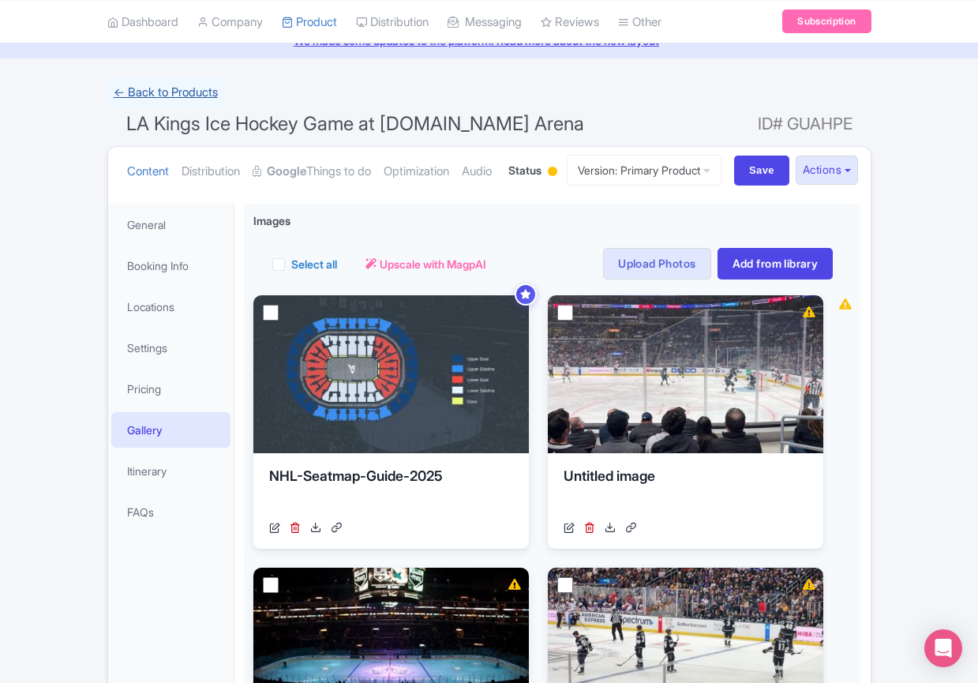
click at [144, 88] on link "← Back to Products" at bounding box center [165, 92] width 117 height 31
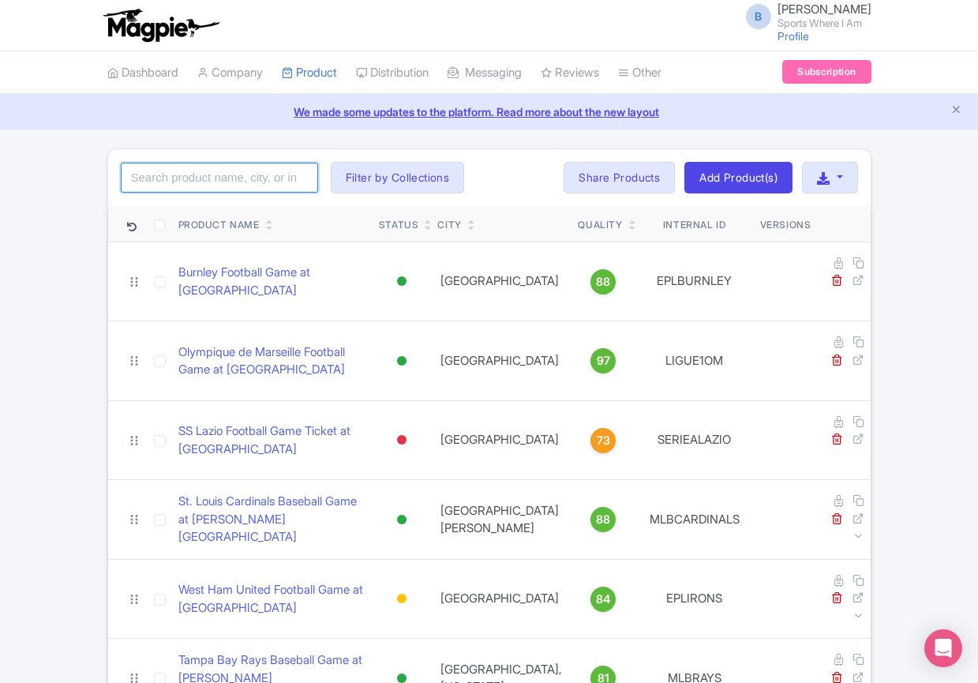
click at [225, 163] on input "search" at bounding box center [219, 178] width 197 height 30
type input "kraken"
click button "Search" at bounding box center [0, 0] width 0 height 0
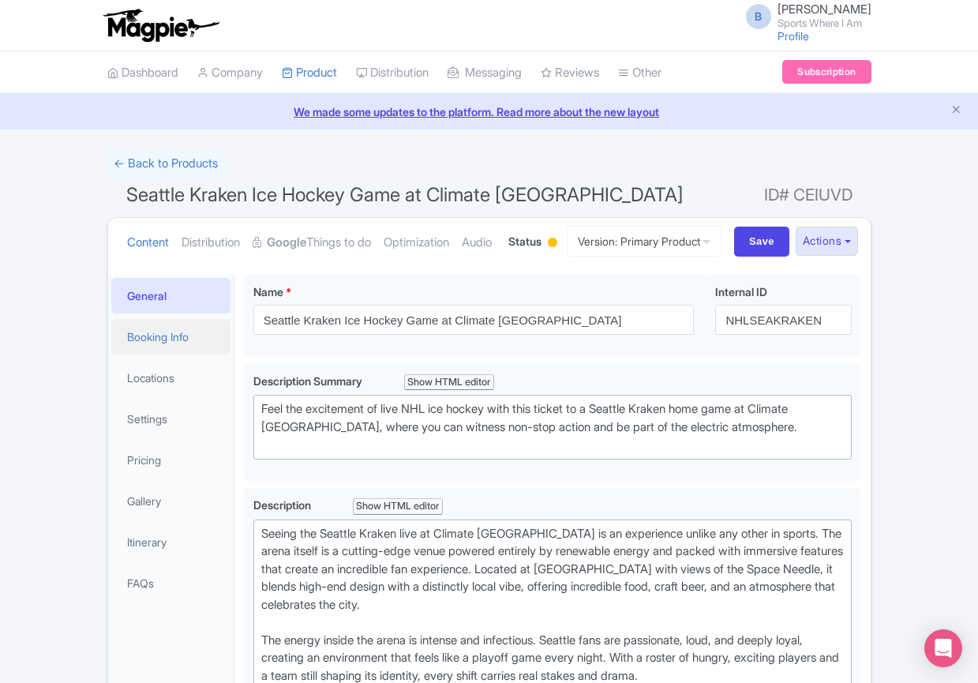
click at [175, 355] on link "Booking Info" at bounding box center [171, 337] width 120 height 36
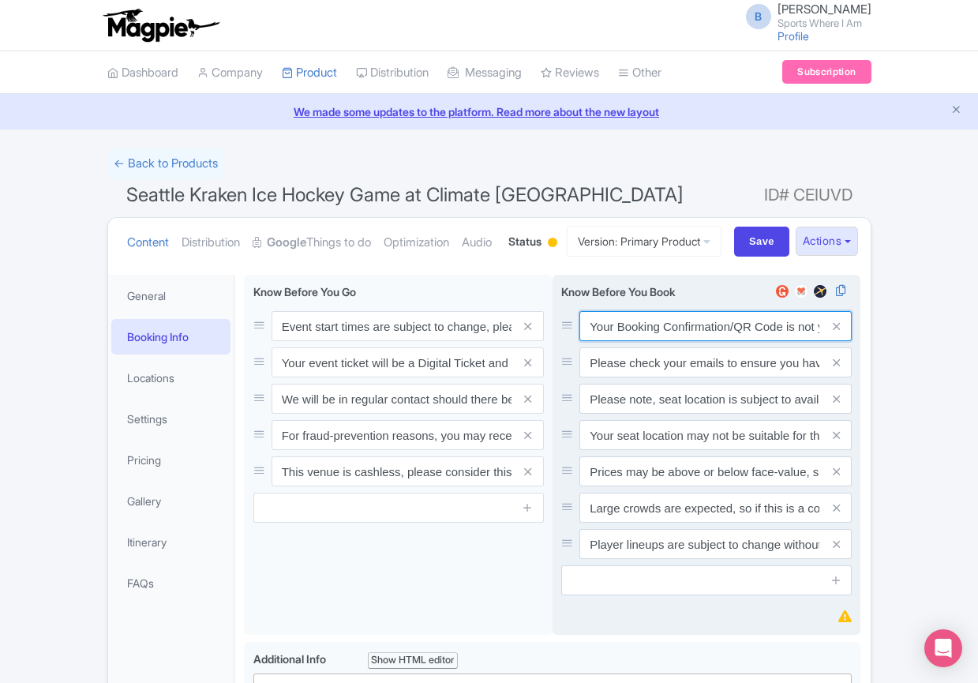
click at [683, 341] on input "Your Booking Confirmation/QR Code is not your entry ticket - your tickets and s…" at bounding box center [716, 326] width 272 height 30
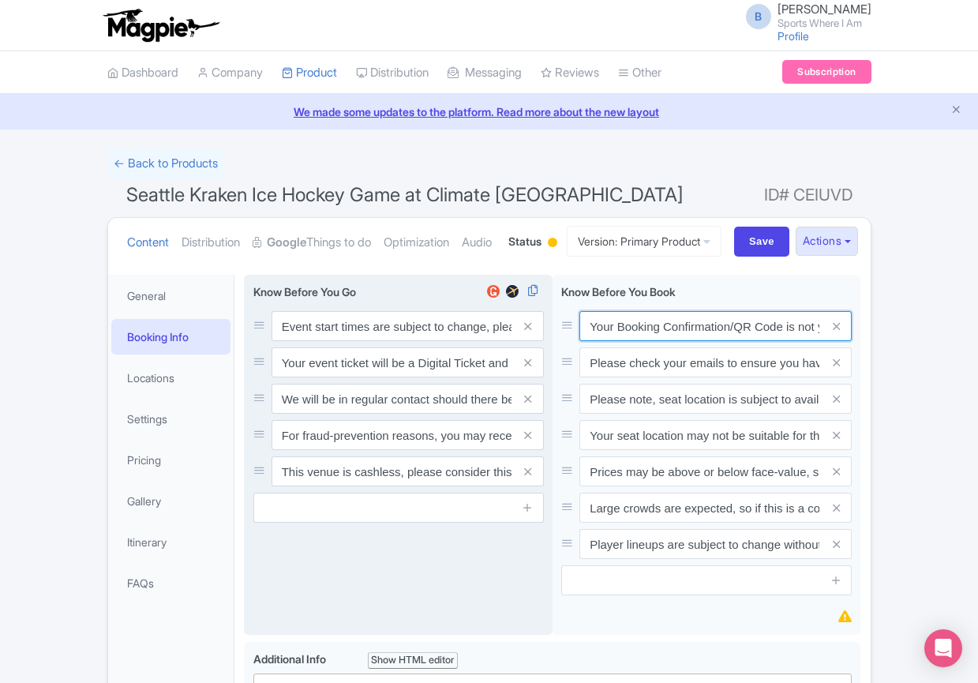
paste input "PDF/QR Code is not your entry ticket - your digital tickets and seating details…"
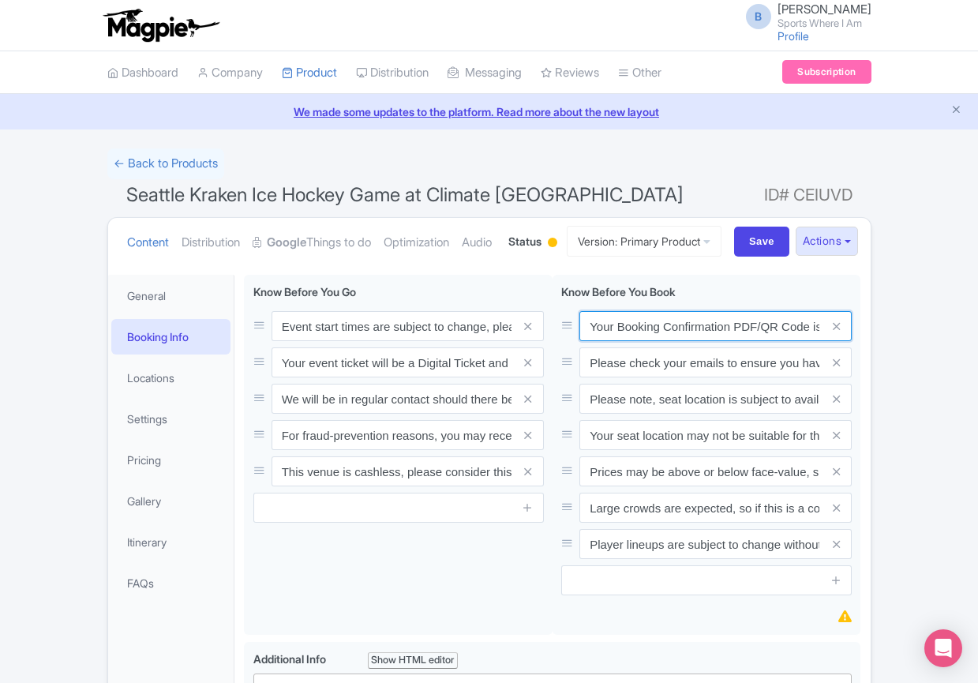
scroll to position [0, 461]
type input "Your Booking Confirmation PDF/QR Code is not your entry ticket - your digital t…"
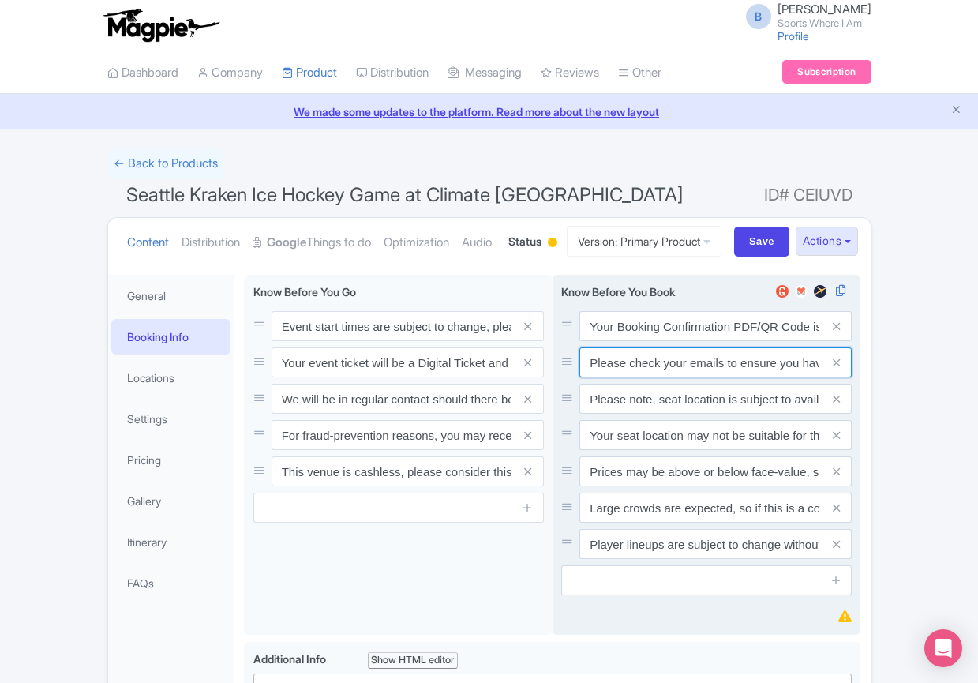
click at [686, 377] on input "Please check your emails to ensure you have accepted your mobile ticket prior t…" at bounding box center [716, 362] width 272 height 30
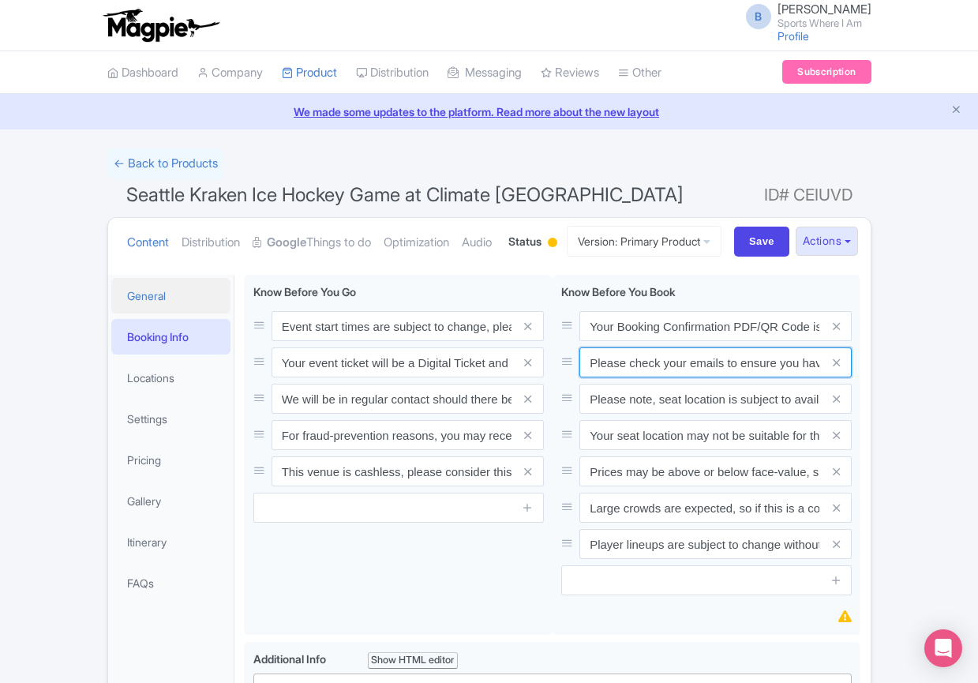
paste input "Entry tickets will be delivered via a digital ticketing provider selected by th…"
type input "Entry tickets will be delivered via a digital ticketing provider selected by th…"
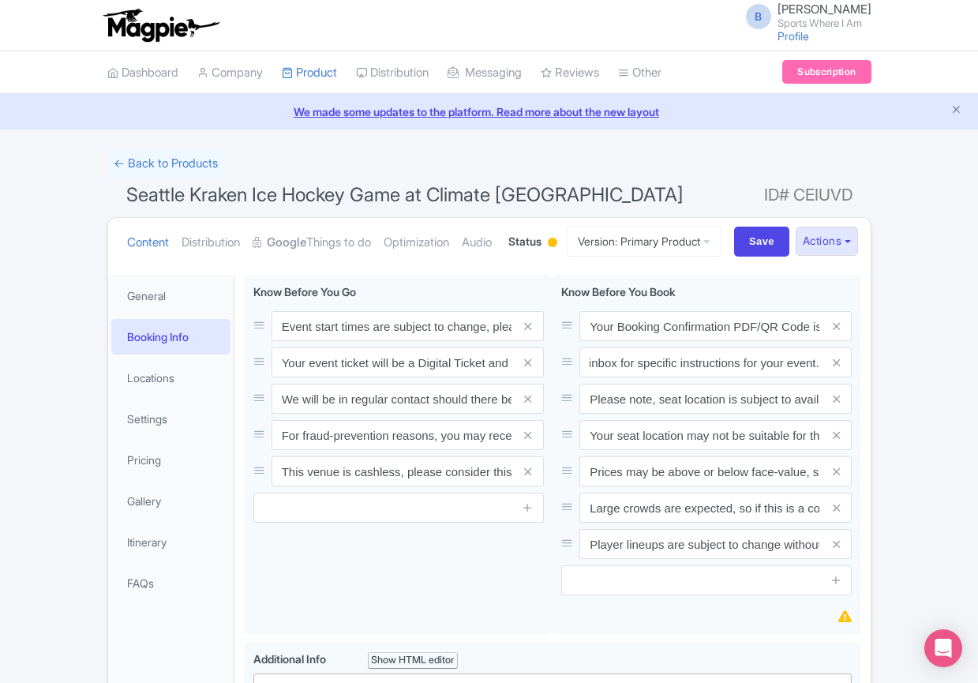
scroll to position [0, 0]
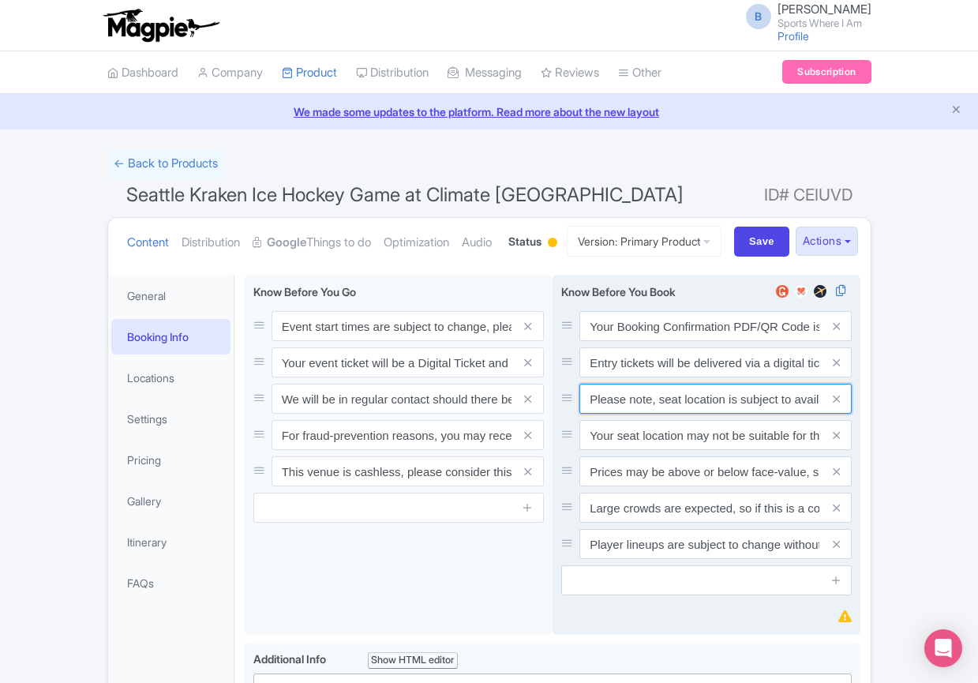
click at [663, 414] on input "Please note, seat location is subject to availability, based on the quantity of…" at bounding box center [716, 399] width 272 height 30
paste input "Ticket prices may be above or below face-value, subject to the popularity of th…"
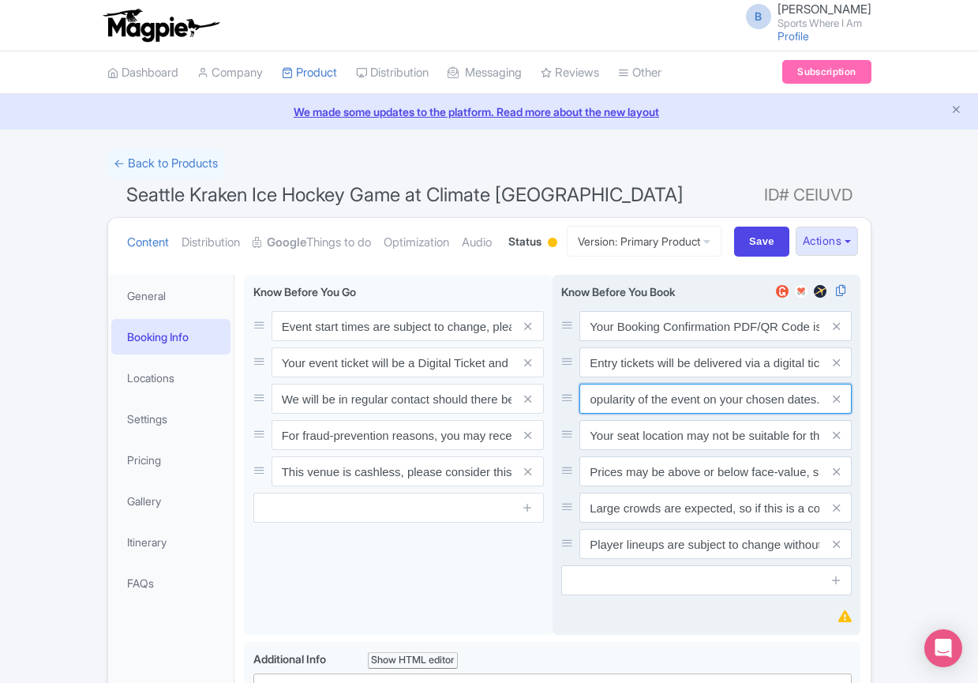
type input "Ticket prices may be above or below face-value, subject to the popularity of th…"
click at [828, 450] on span at bounding box center [837, 435] width 32 height 30
click at [833, 441] on icon at bounding box center [836, 436] width 7 height 12
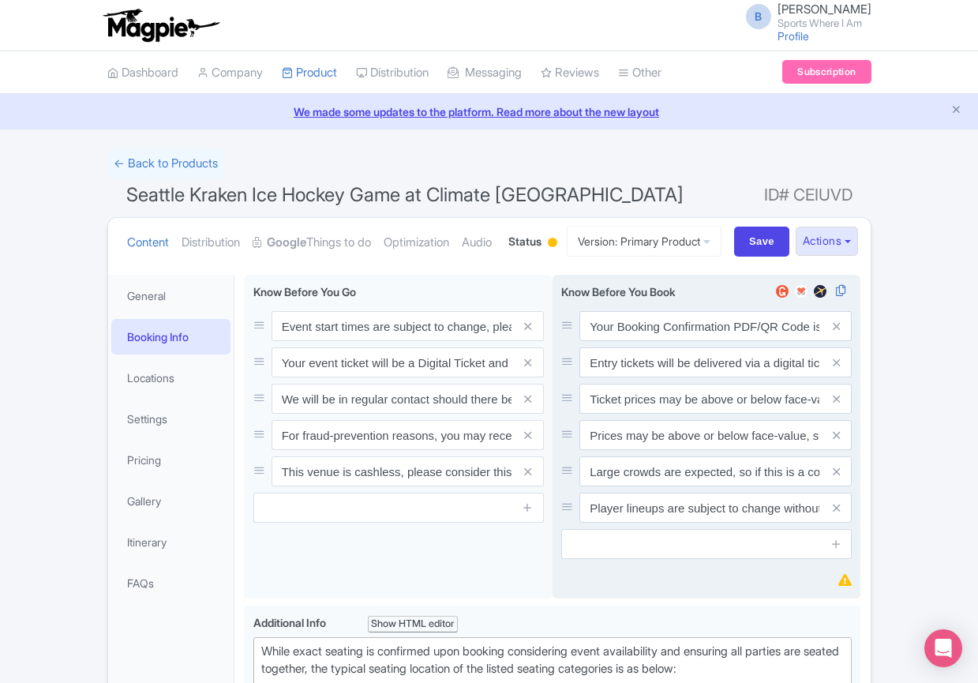
click at [833, 441] on icon at bounding box center [836, 436] width 7 height 12
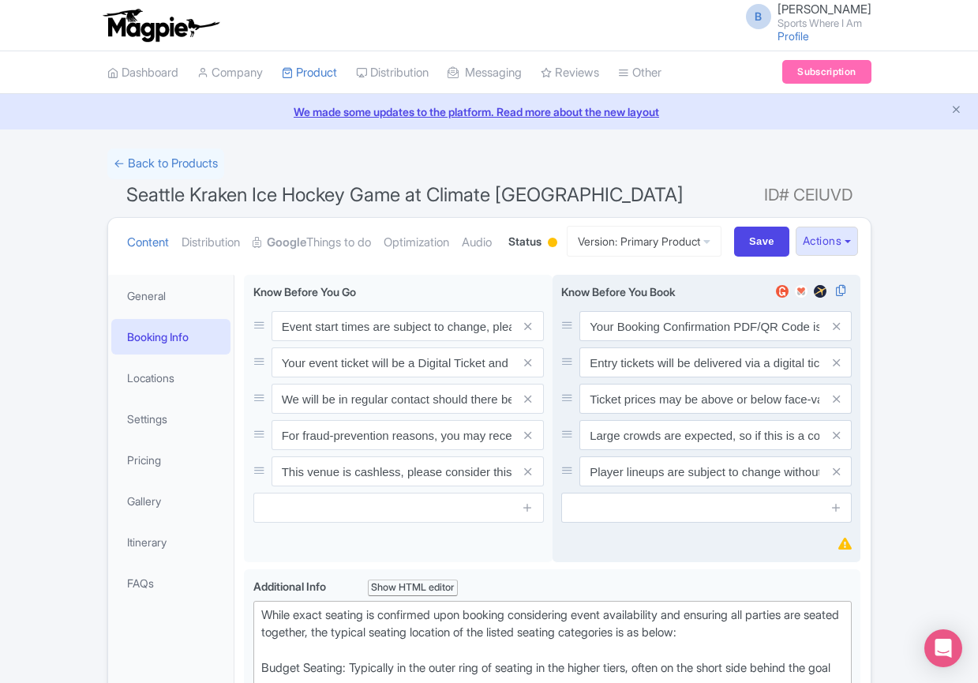
click at [833, 441] on icon at bounding box center [836, 436] width 7 height 12
click at [833, 478] on icon at bounding box center [836, 472] width 7 height 12
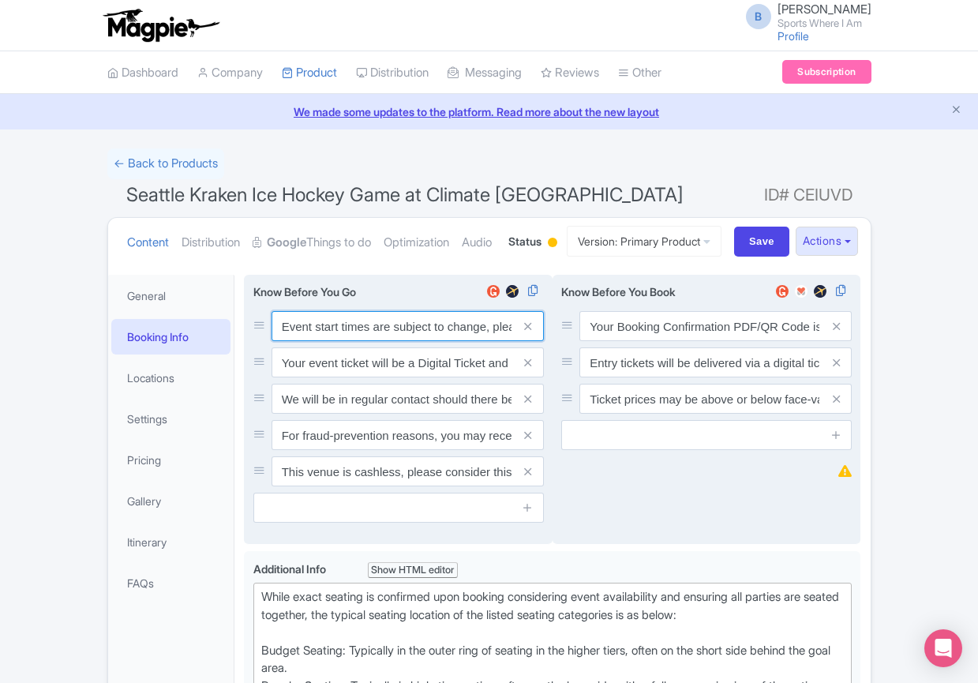
click at [397, 341] on input "Event start times are subject to change, please check these closer to the event…" at bounding box center [408, 326] width 272 height 30
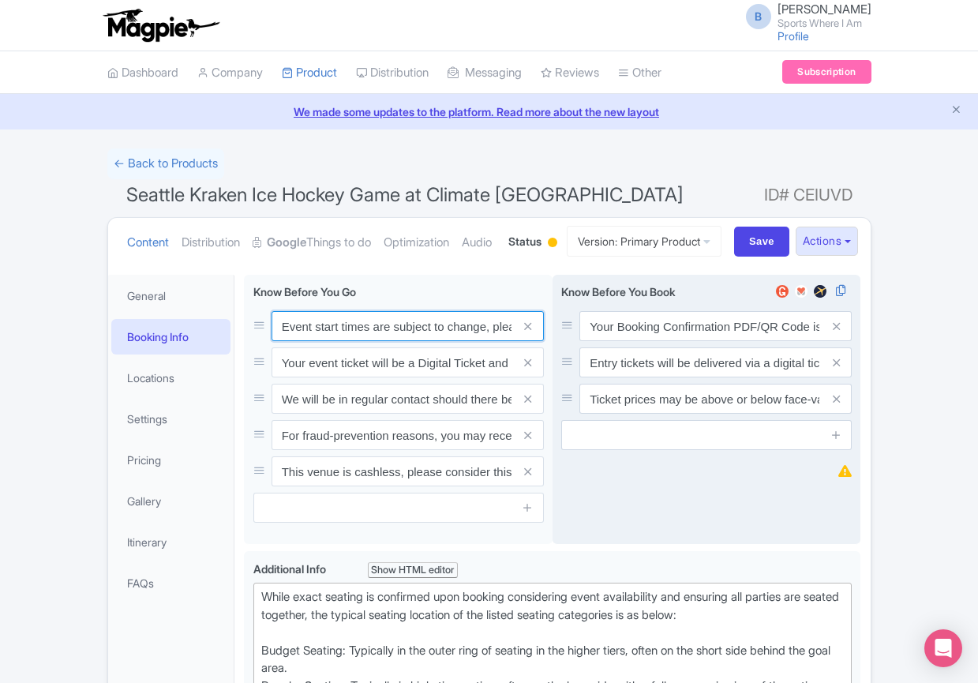
paste input ". We will be in regular contact should there be any updates or changes ahead of…"
type input "Event start times are subject to change. We will be in regular contact should t…"
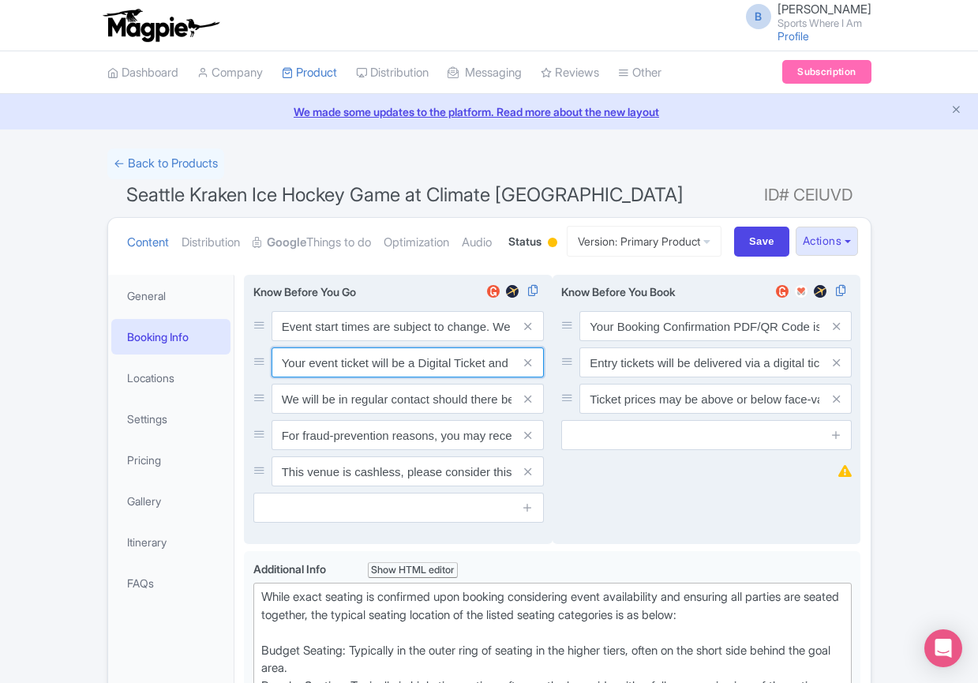
click at [372, 377] on input "Your event ticket will be a Digital Ticket and is separate from your booking co…" at bounding box center [408, 362] width 272 height 30
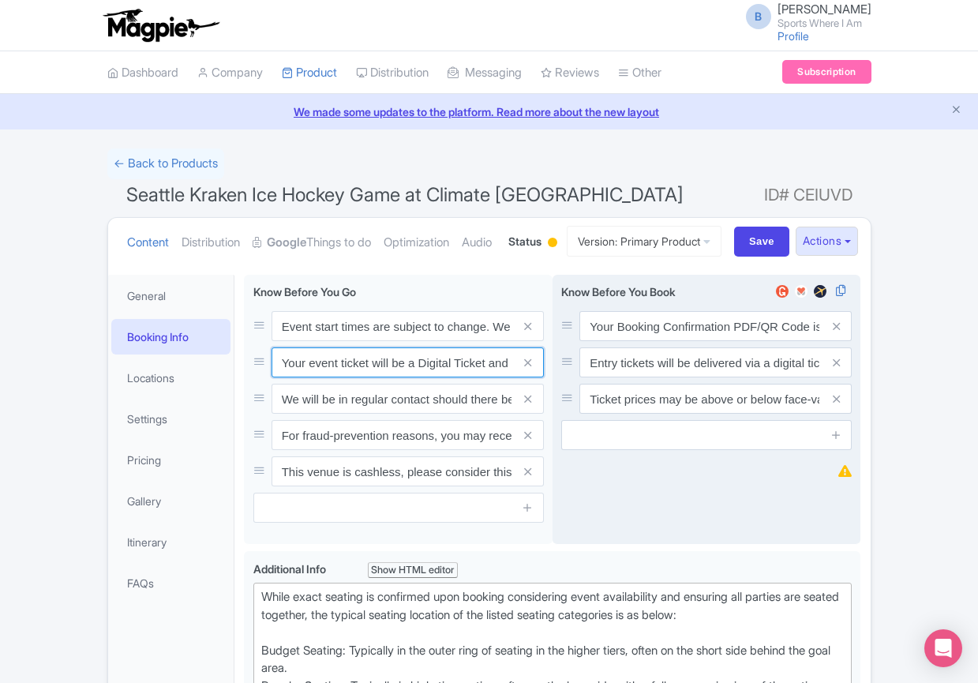
paste input "ntry"
type input "Your entry ticket will be a Digital Ticket and is separate from your booking co…"
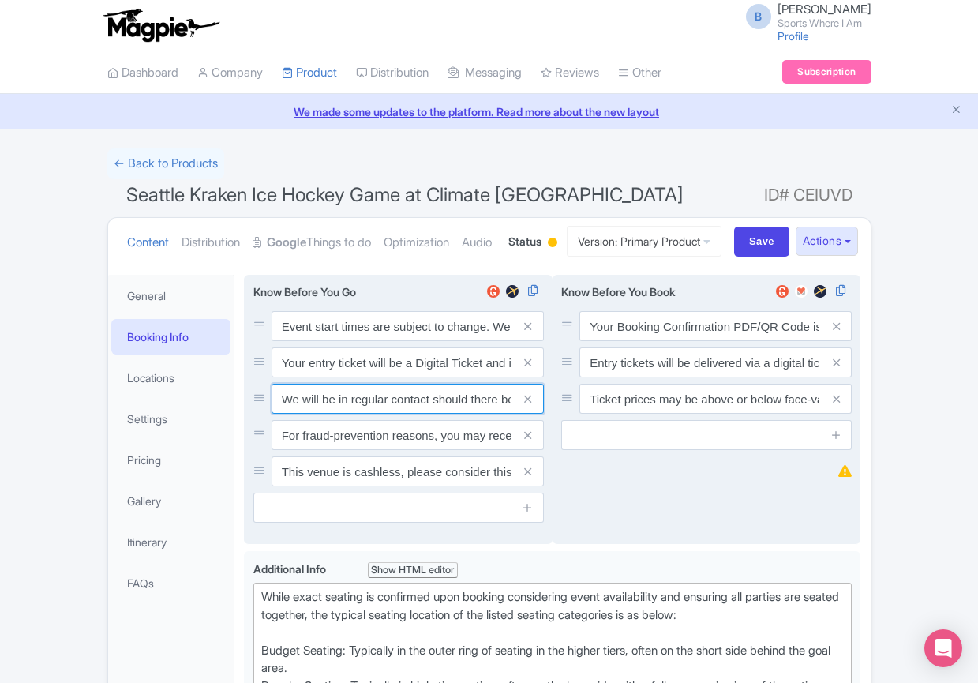
click at [354, 414] on input "We will be in regular contact should there be any updates or changes ahead of y…" at bounding box center [408, 399] width 272 height 30
paste input "For fraud-prevention reasons, most tickets are delivered between 1-3 days prior…"
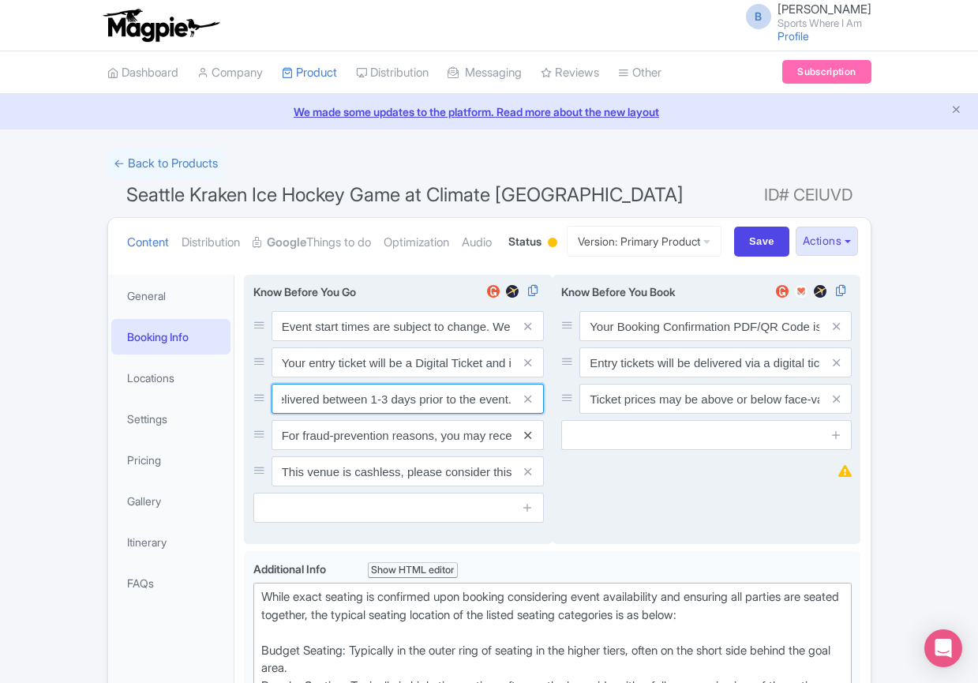
type input "For fraud-prevention reasons, most tickets are delivered between 1-3 days prior…"
click at [531, 441] on icon at bounding box center [527, 436] width 7 height 12
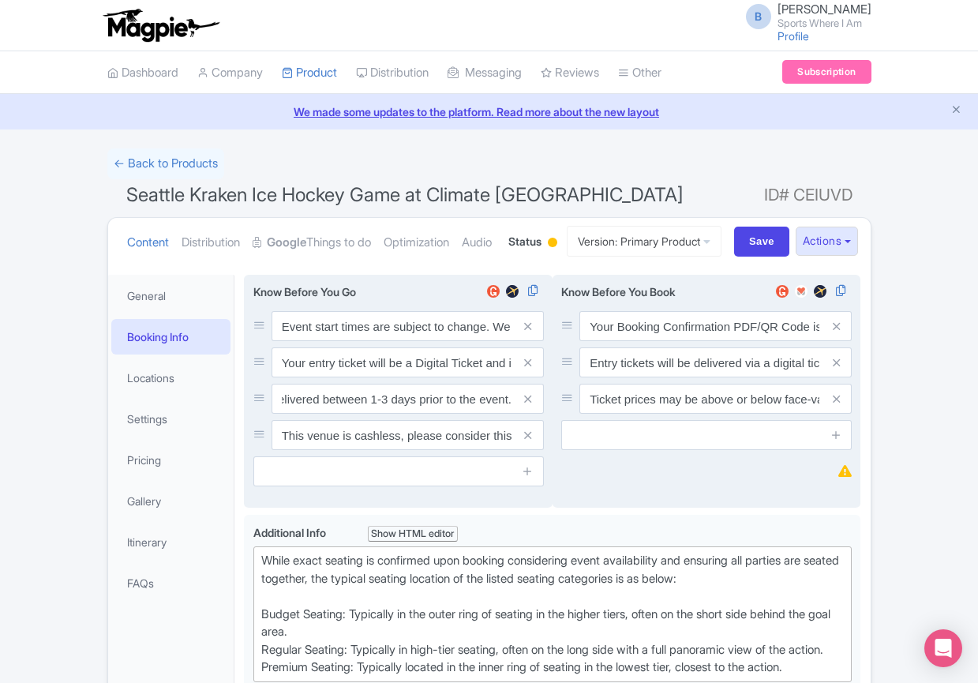
scroll to position [0, 0]
click at [531, 441] on icon at bounding box center [527, 436] width 7 height 12
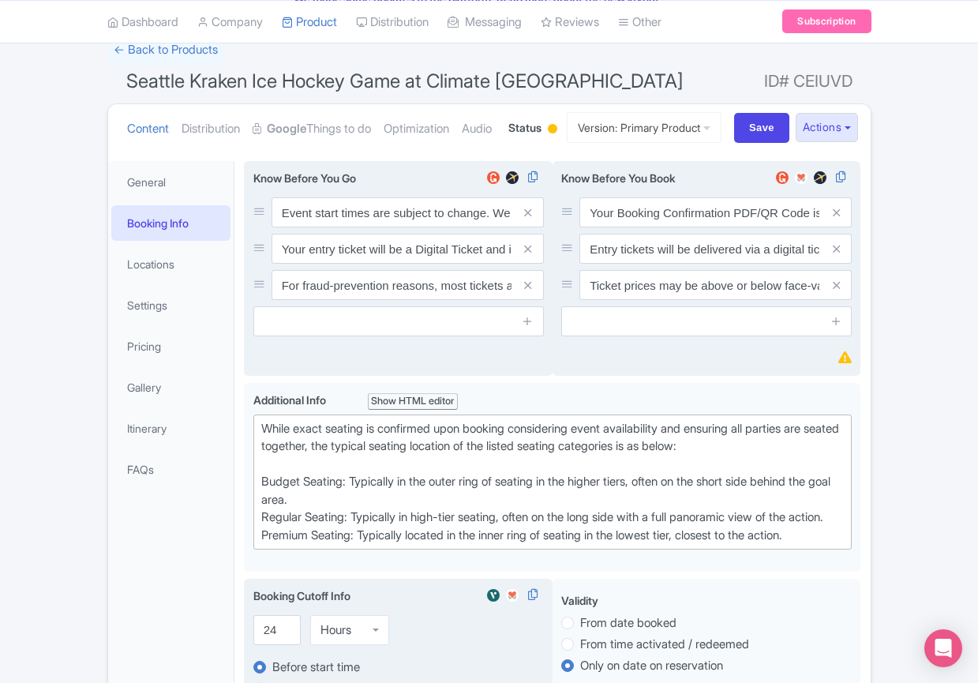
scroll to position [302, 0]
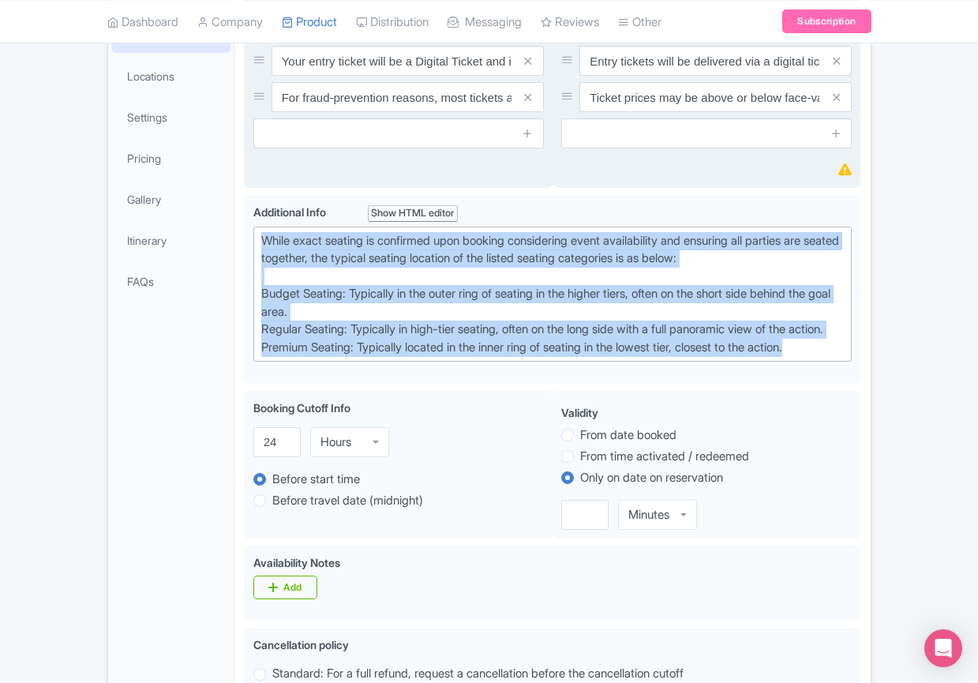
drag, startPoint x: 850, startPoint y: 428, endPoint x: 85, endPoint y: 284, distance: 777.8
click at [85, 284] on div "← Back to Products Seattle Kraken Ice Hockey Game at Climate Pledge Arena ID# C…" at bounding box center [489, 603] width 978 height 1512
paste trix-editor "Upper Goal: Located in the upper tiers of seating behind the goals at either en…"
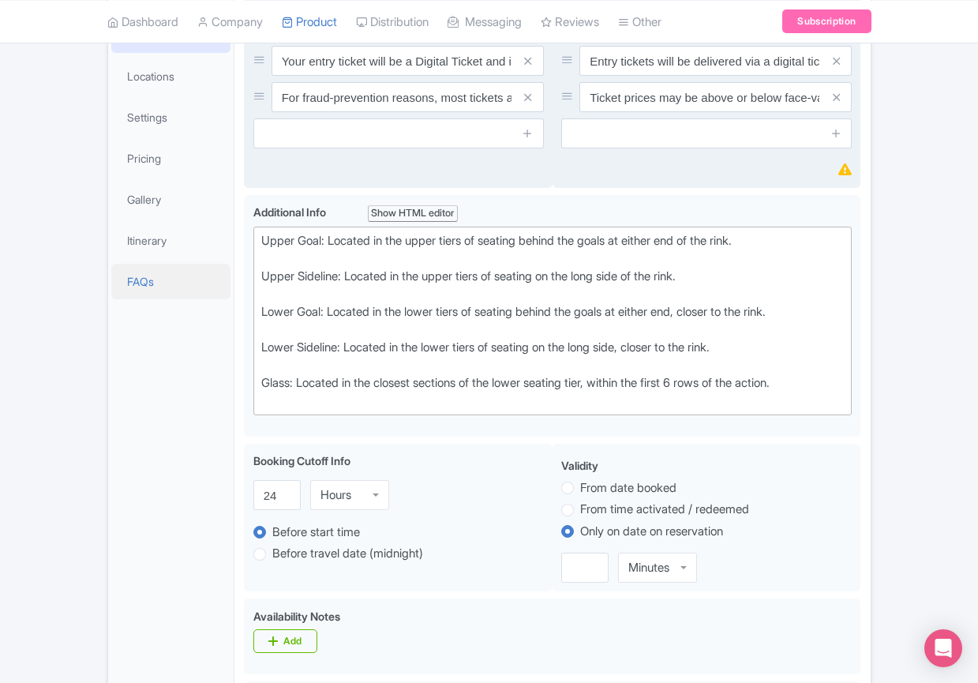
type trix-editor "<div>Upper Goal: Located in the upper tiers of seating behind the goals at eith…"
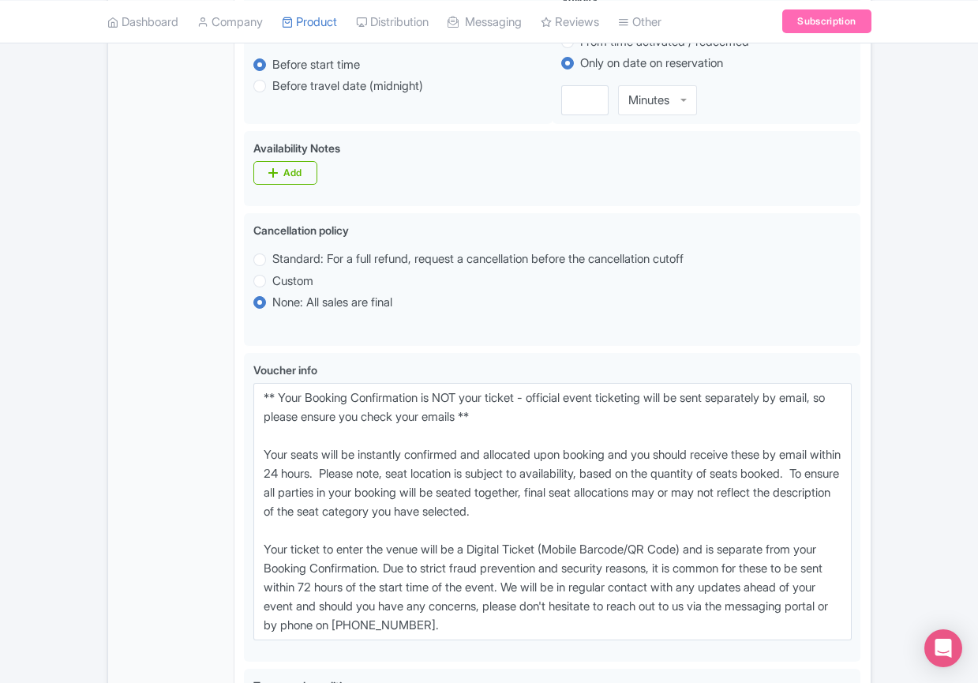
scroll to position [941, 0]
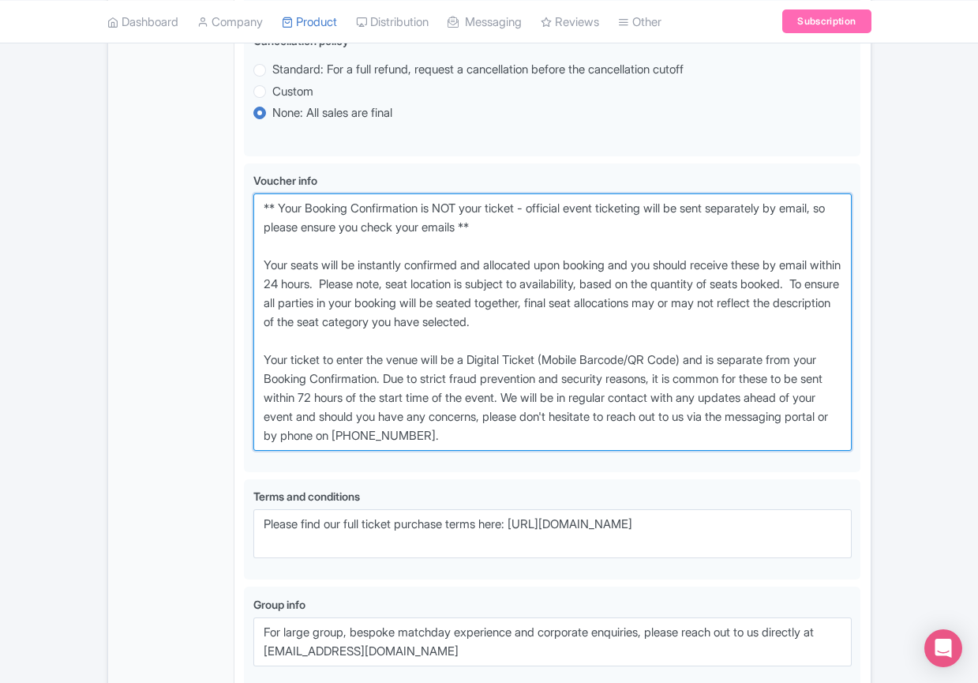
drag, startPoint x: 597, startPoint y: 499, endPoint x: 64, endPoint y: 212, distance: 605.6
paste textarea "entry ticket - official event ticketing will be sent separately by email, so pl…"
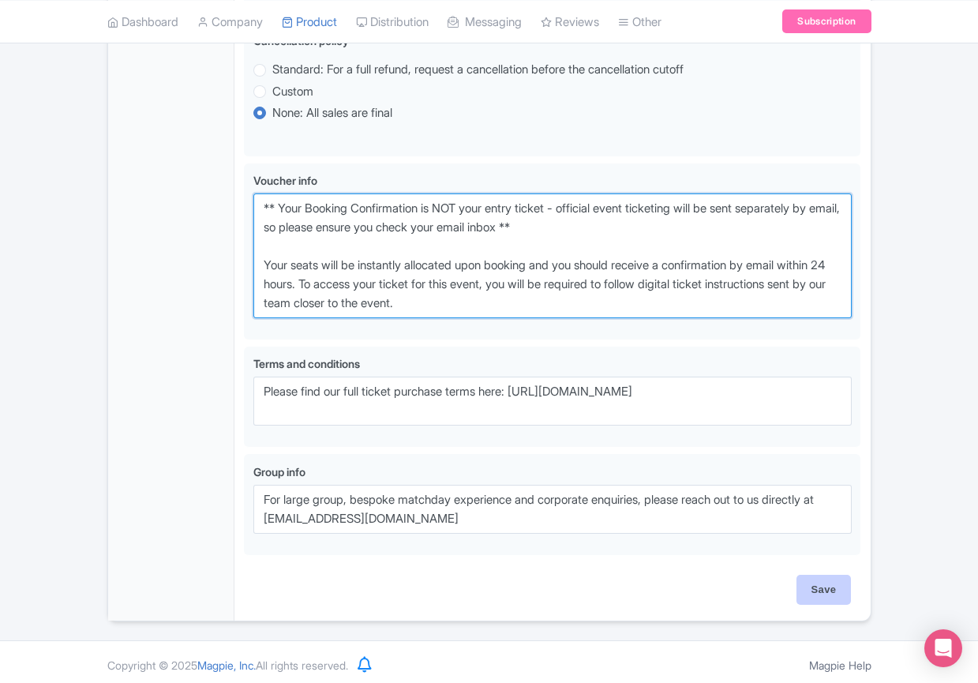
type textarea "** Your Booking Confirmation is NOT your entry ticket - official event ticketin…"
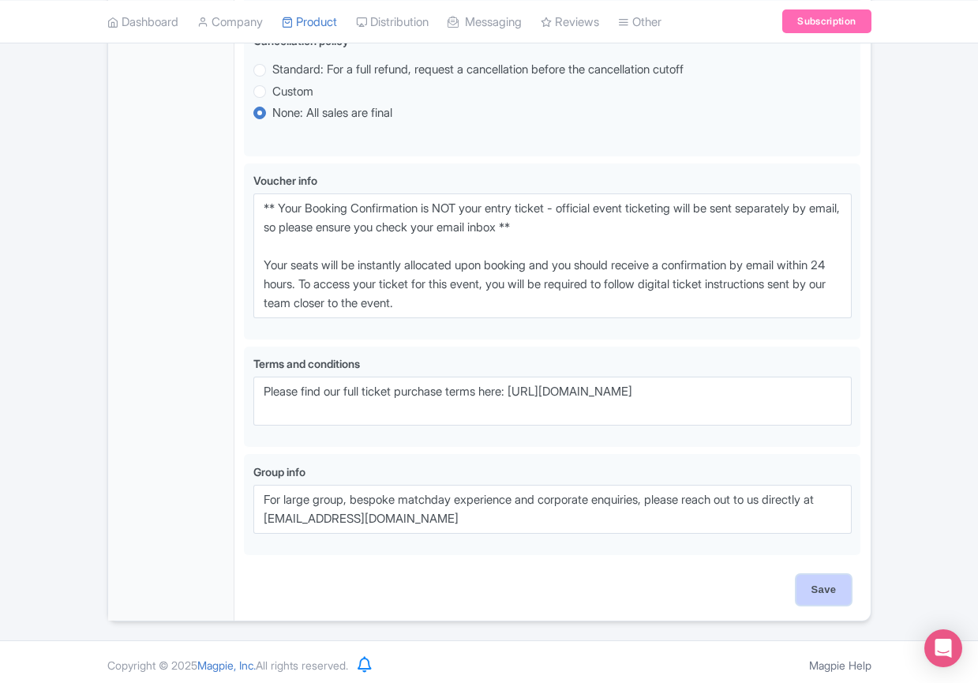
click at [810, 605] on input "Save" at bounding box center [824, 590] width 55 height 30
type input "Saving..."
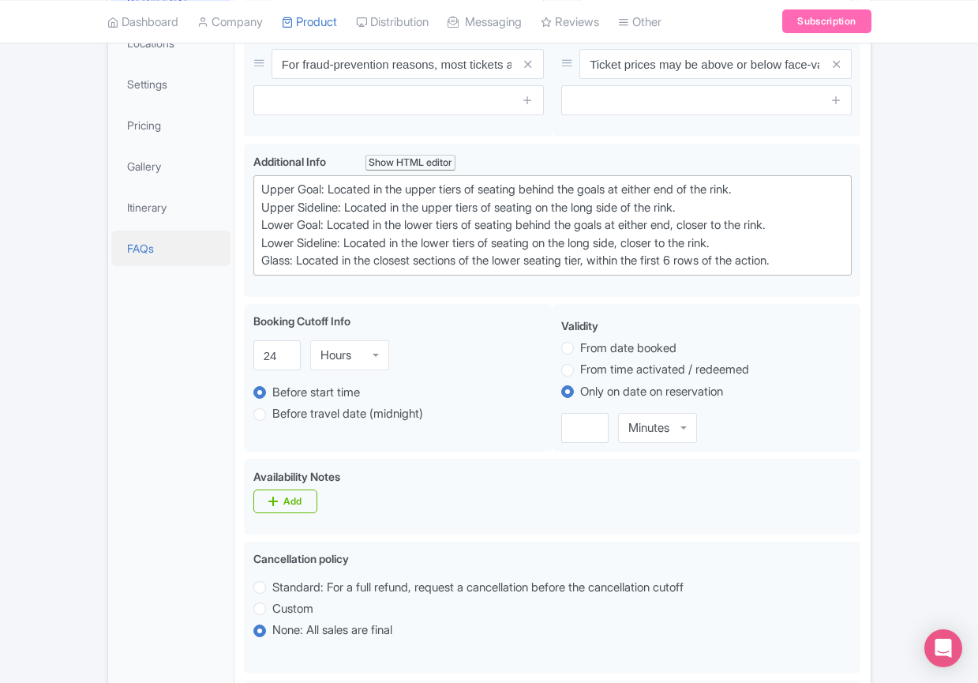
scroll to position [332, 0]
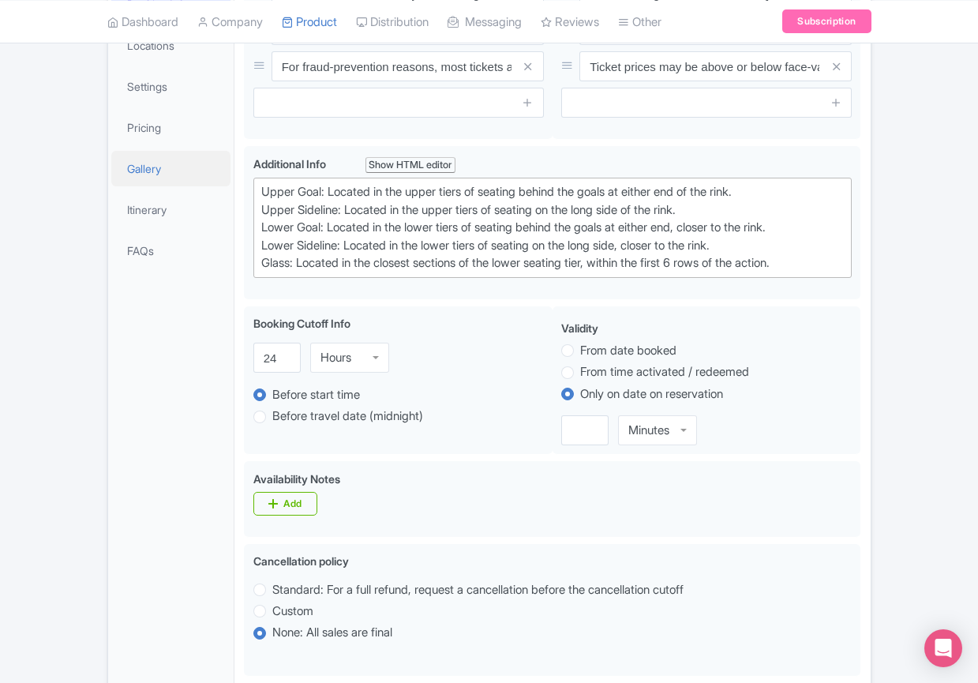
click at [162, 186] on link "Gallery" at bounding box center [171, 169] width 120 height 36
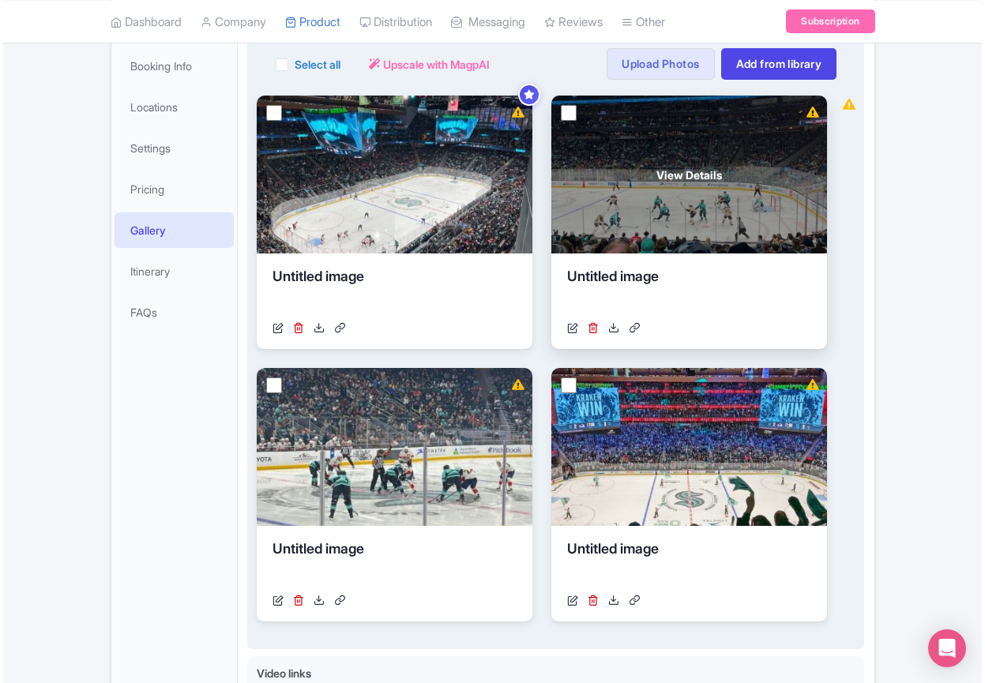
scroll to position [196, 0]
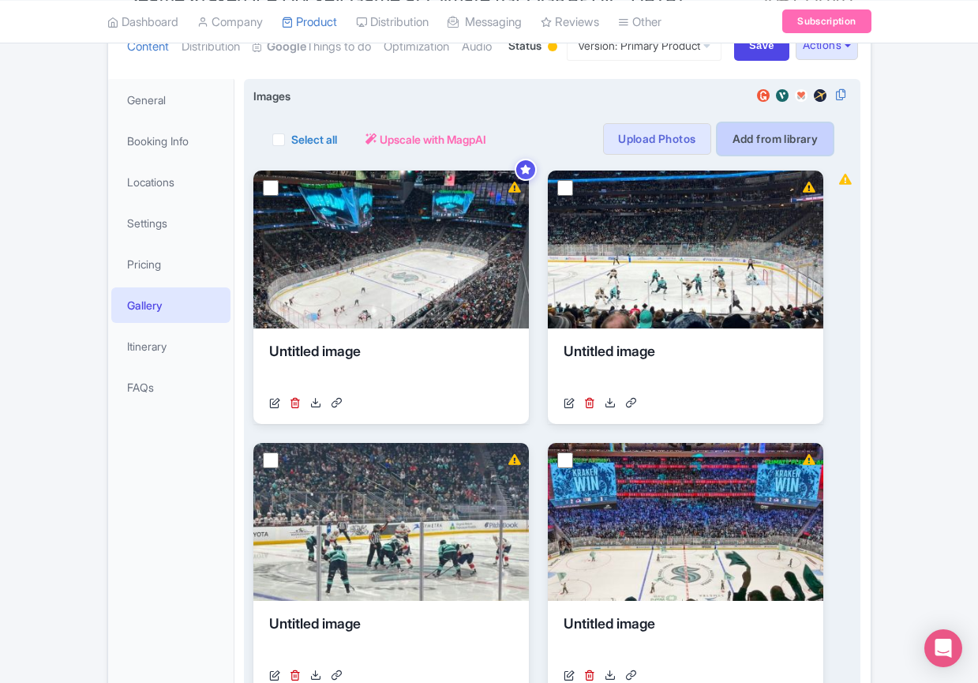
click at [775, 155] on link "Add from library" at bounding box center [776, 139] width 116 height 32
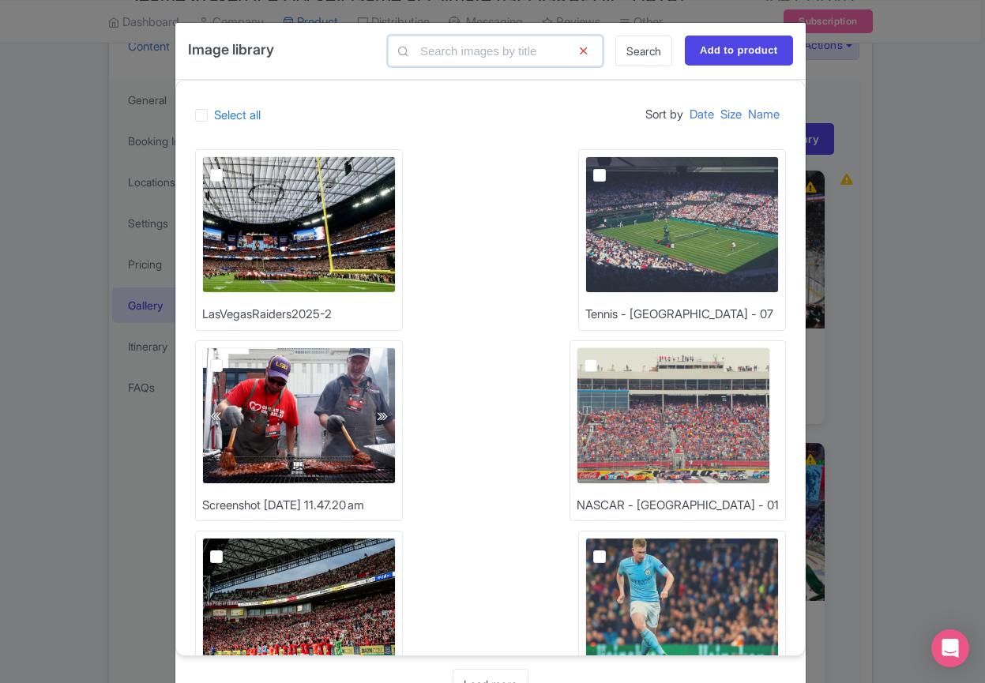
click at [487, 57] on input "text" at bounding box center [495, 51] width 215 height 31
type input "nhl-seatmap"
click at [657, 58] on link "Search" at bounding box center [643, 51] width 57 height 31
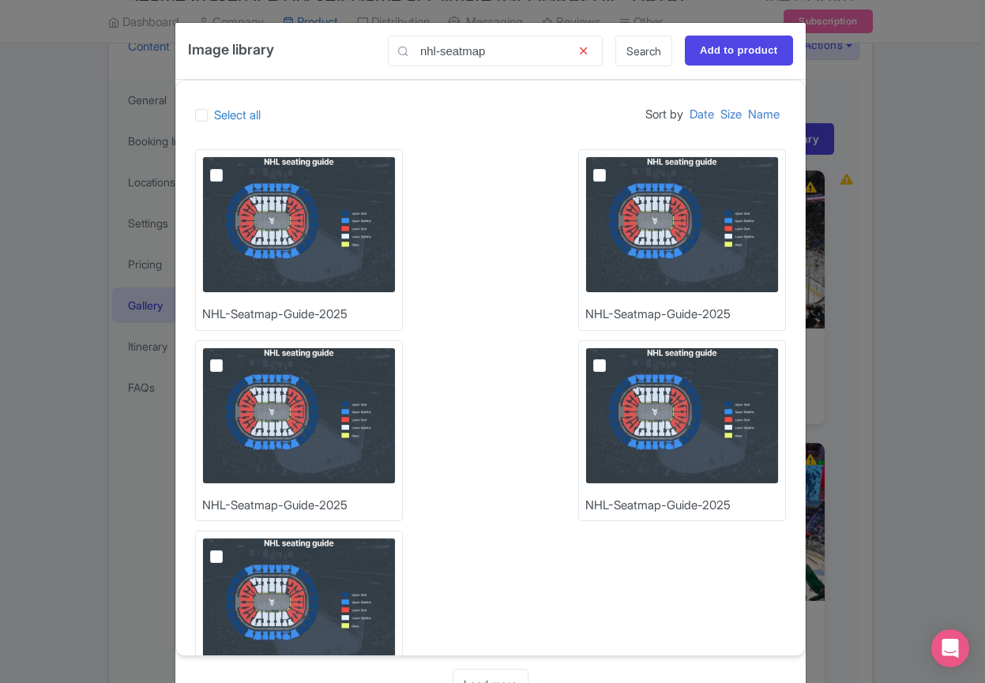
drag, startPoint x: 241, startPoint y: 193, endPoint x: 252, endPoint y: 194, distance: 11.1
click at [241, 193] on img at bounding box center [298, 224] width 193 height 137
click at [239, 167] on input "checkbox" at bounding box center [234, 161] width 10 height 10
checkbox input "true"
click at [723, 44] on input "Add to product" at bounding box center [739, 51] width 108 height 30
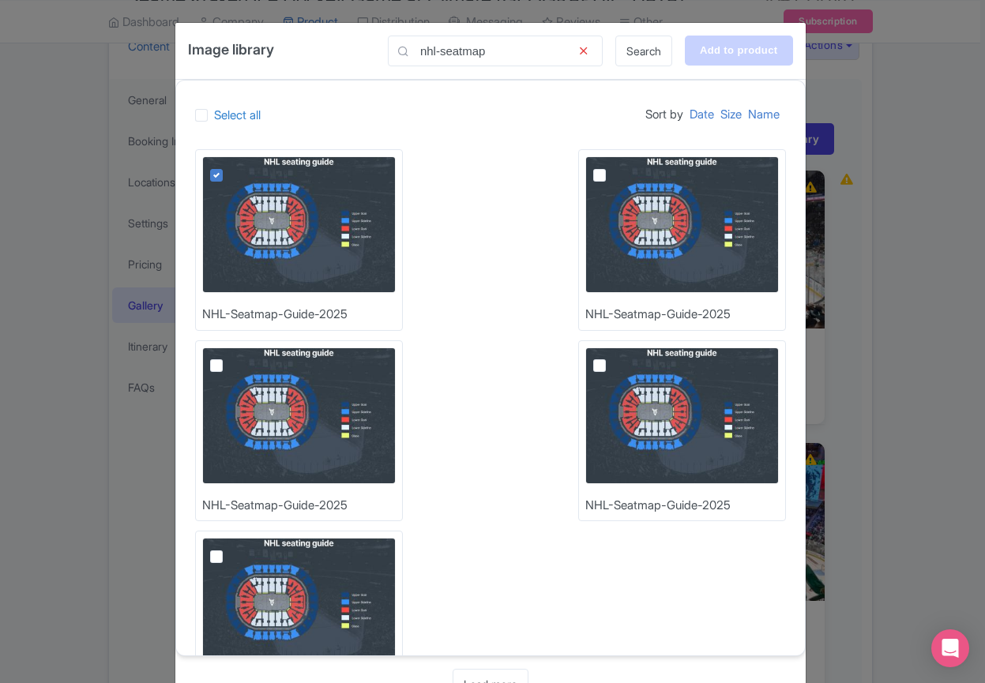
type input "Adding..."
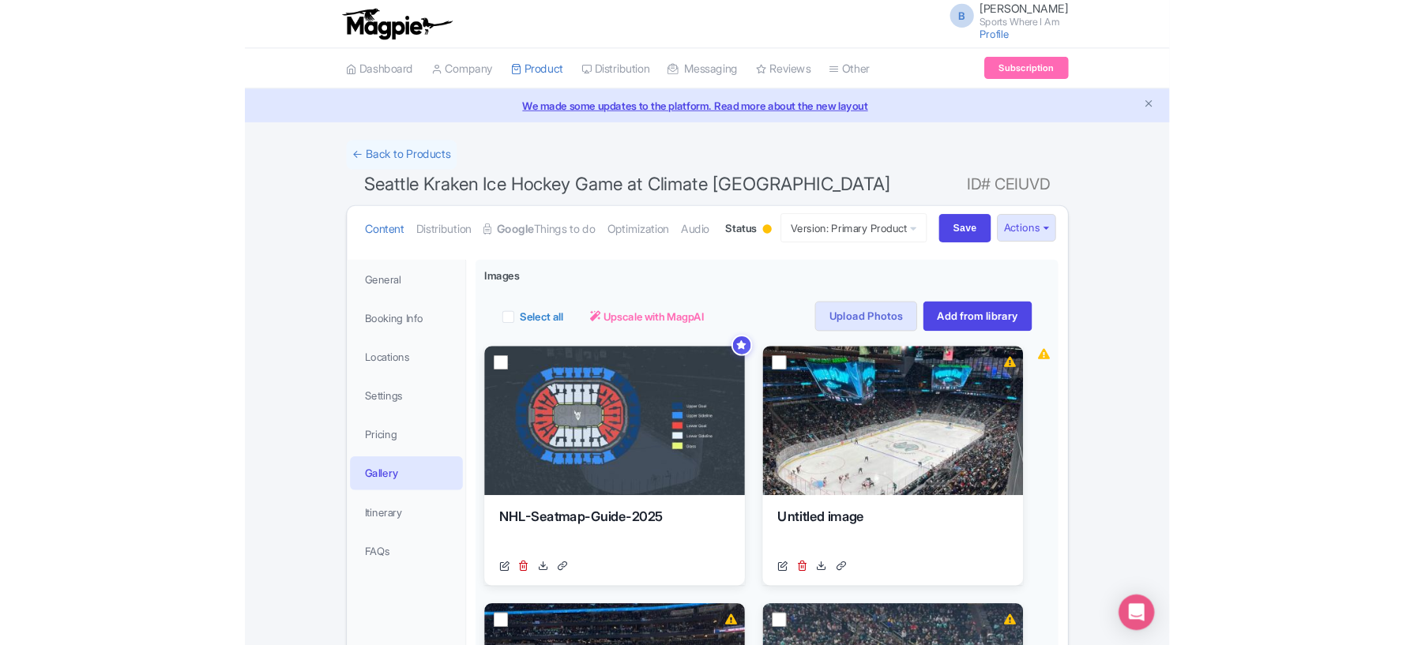
scroll to position [71, 0]
